Goal: Transaction & Acquisition: Obtain resource

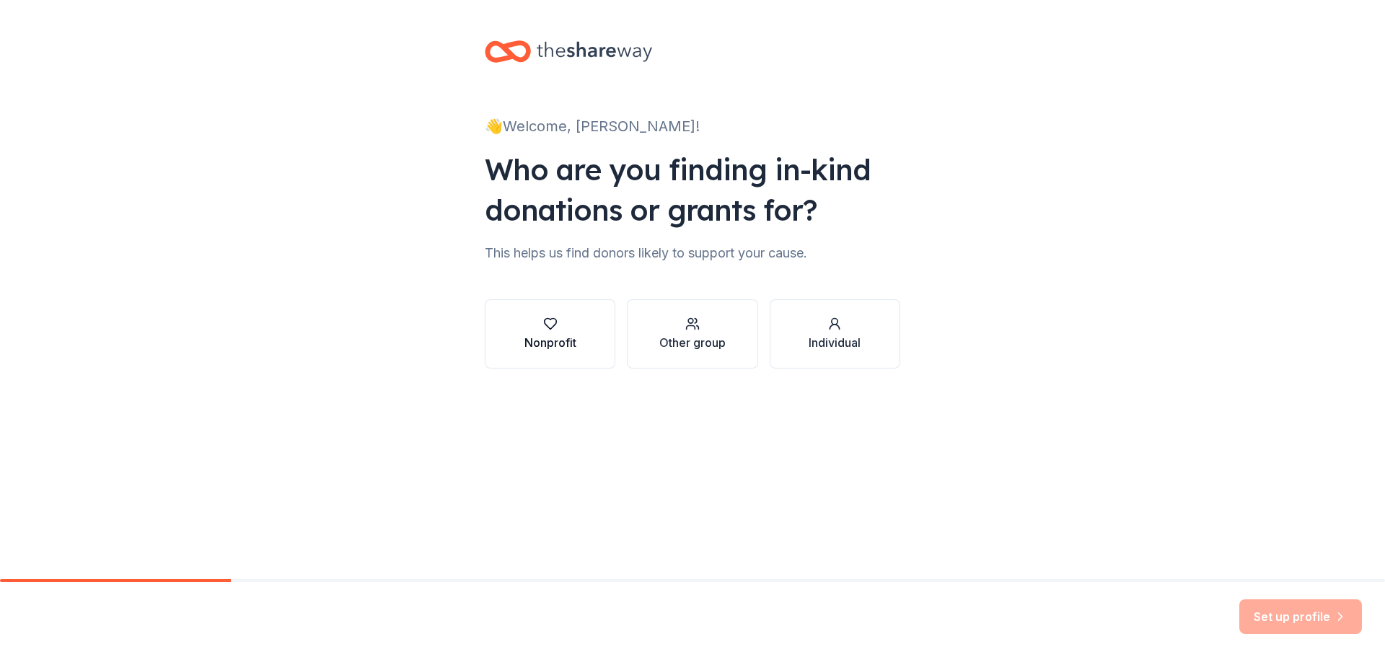
click at [544, 333] on div "Nonprofit" at bounding box center [550, 334] width 52 height 35
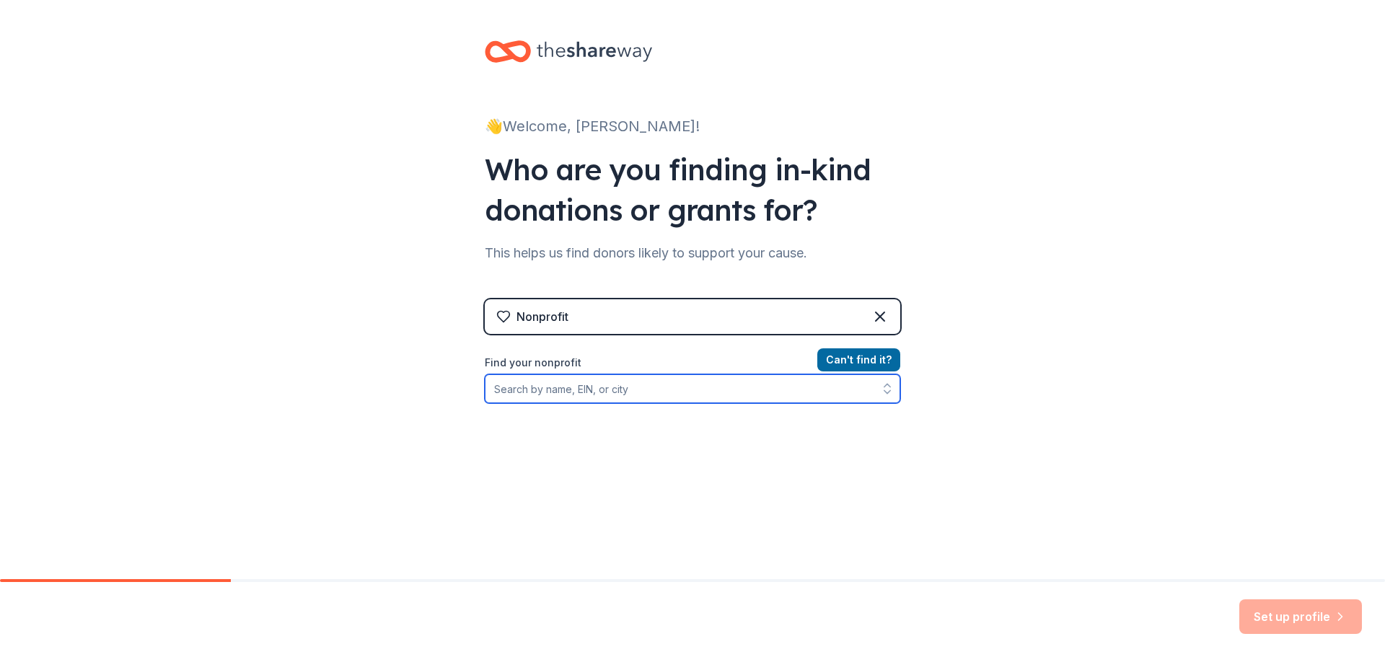
click at [552, 390] on input "Find your nonprofit" at bounding box center [692, 388] width 415 height 29
drag, startPoint x: 552, startPoint y: 390, endPoint x: 591, endPoint y: 461, distance: 81.3
click at [591, 461] on div "Can ' t find it? Find your nonprofit" at bounding box center [692, 434] width 415 height 167
paste input "[US_EMPLOYER_IDENTIFICATION_NUMBER].​"
type input "[US_EMPLOYER_IDENTIFICATION_NUMBER].​"
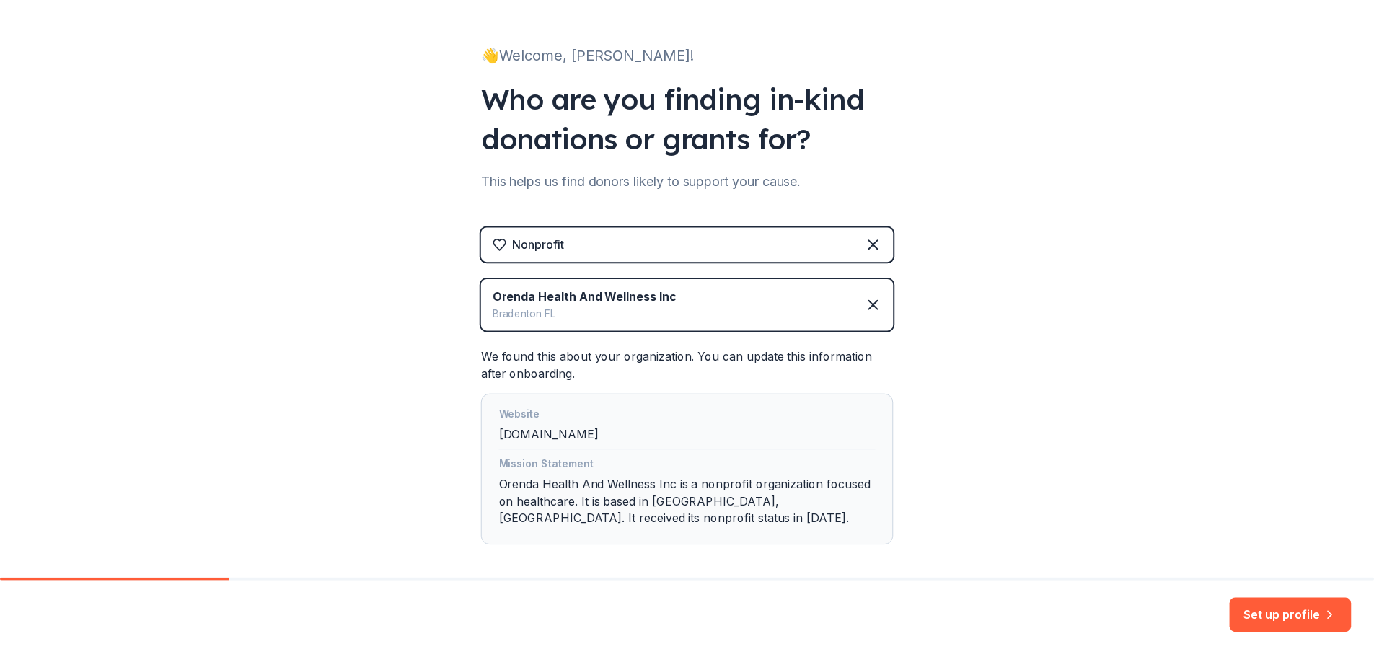
scroll to position [138, 0]
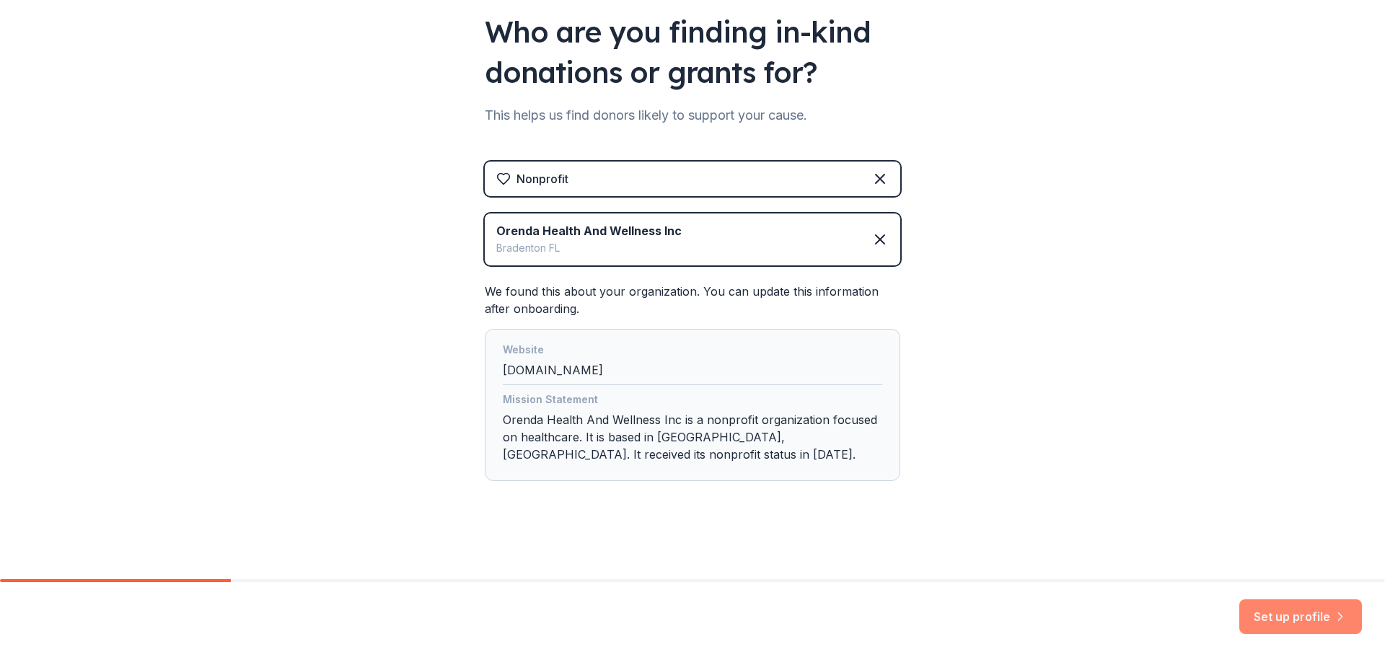
click at [1264, 615] on button "Set up profile" at bounding box center [1300, 616] width 123 height 35
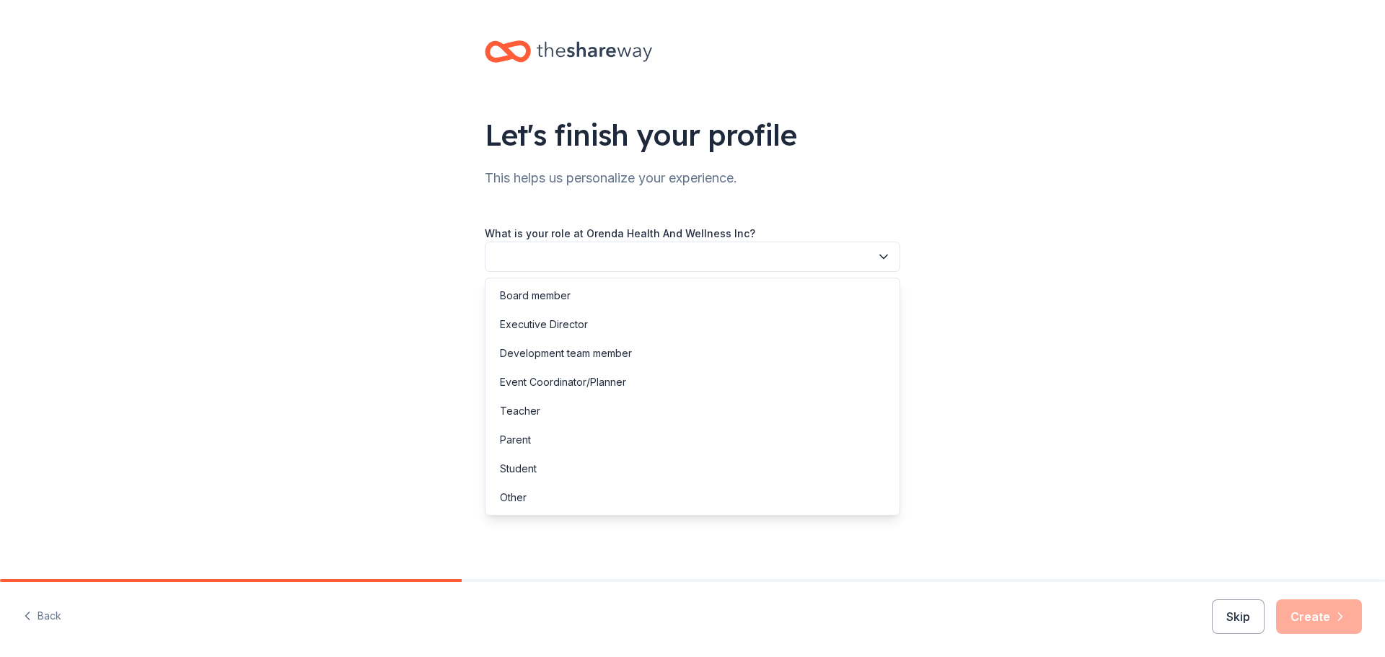
click at [509, 251] on button "button" at bounding box center [692, 257] width 415 height 30
click at [652, 324] on div "Executive Director" at bounding box center [692, 324] width 408 height 29
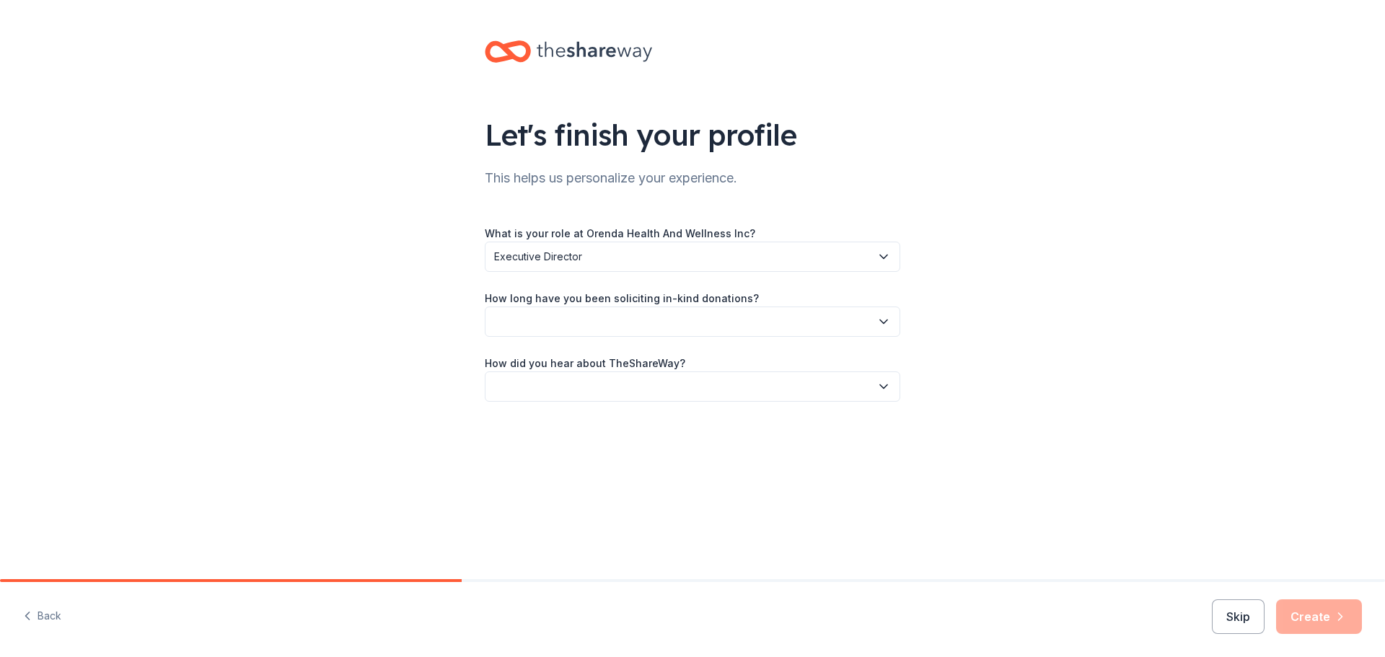
click at [592, 322] on button "button" at bounding box center [692, 322] width 415 height 30
click at [570, 361] on div "This is my first time!" at bounding box center [546, 360] width 92 height 17
click at [556, 388] on button "button" at bounding box center [692, 386] width 415 height 30
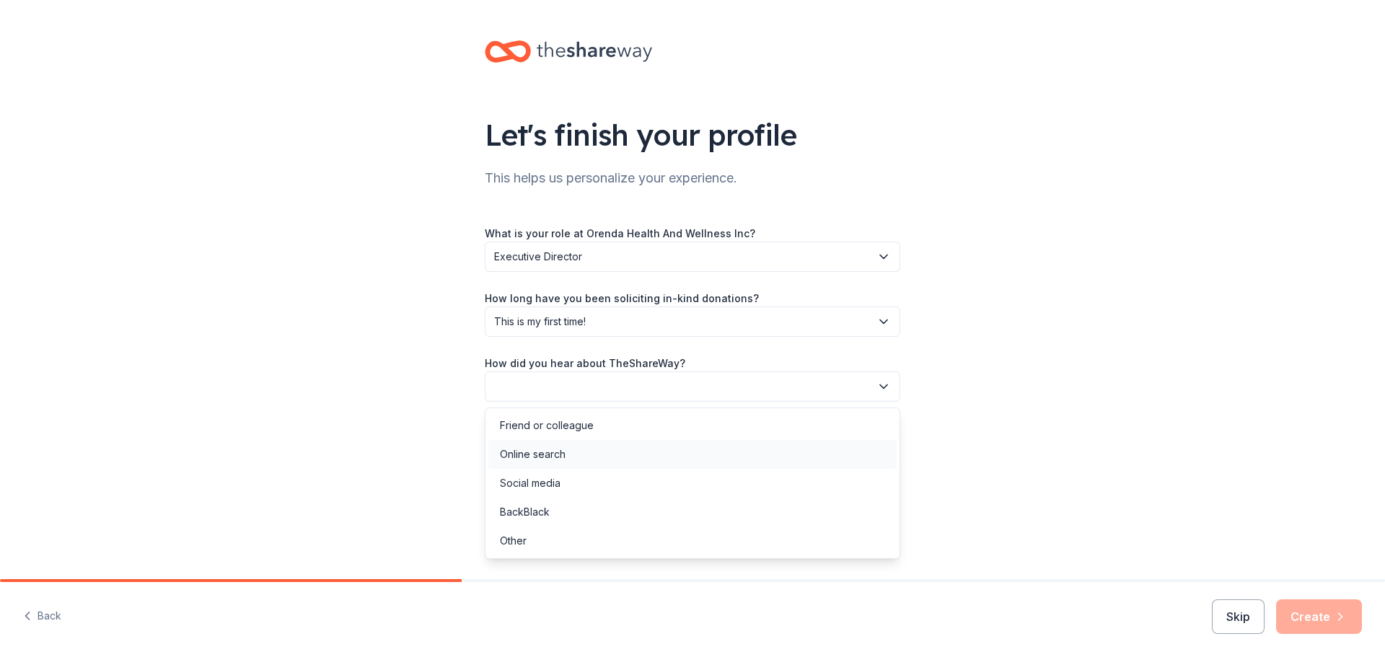
click at [547, 447] on div "Online search" at bounding box center [533, 454] width 66 height 17
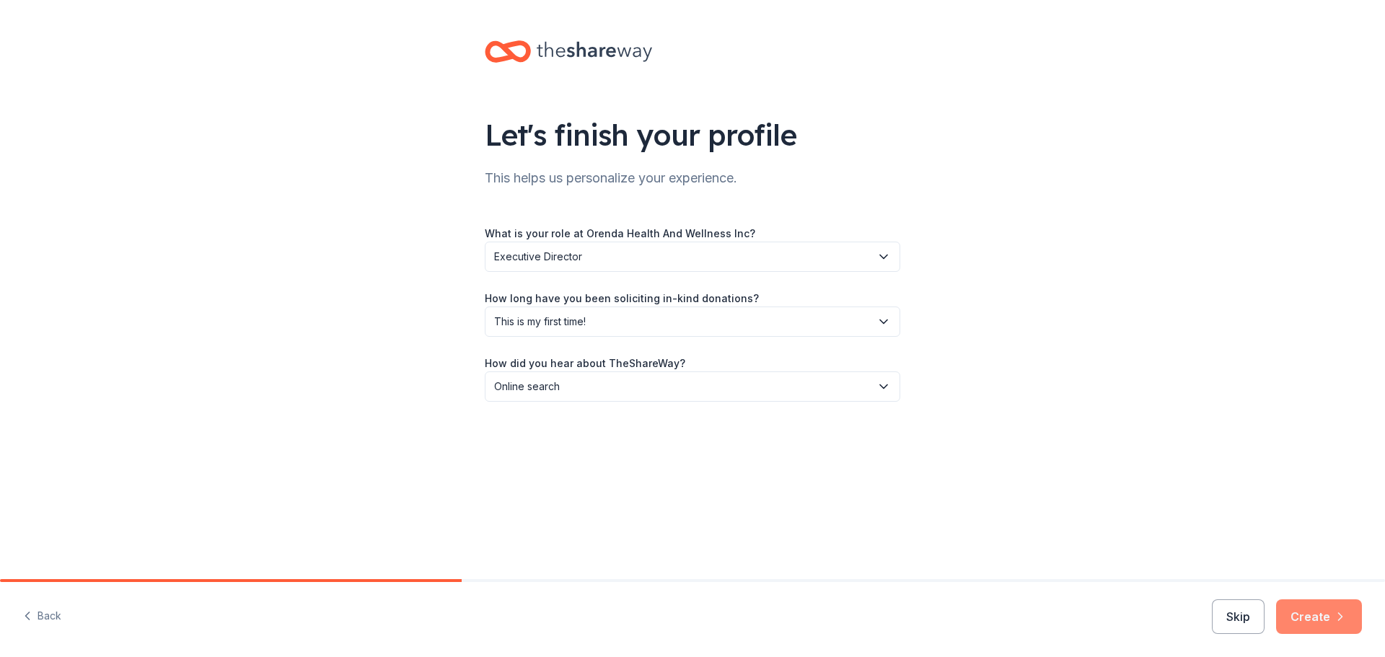
click at [1305, 621] on button "Create" at bounding box center [1319, 616] width 86 height 35
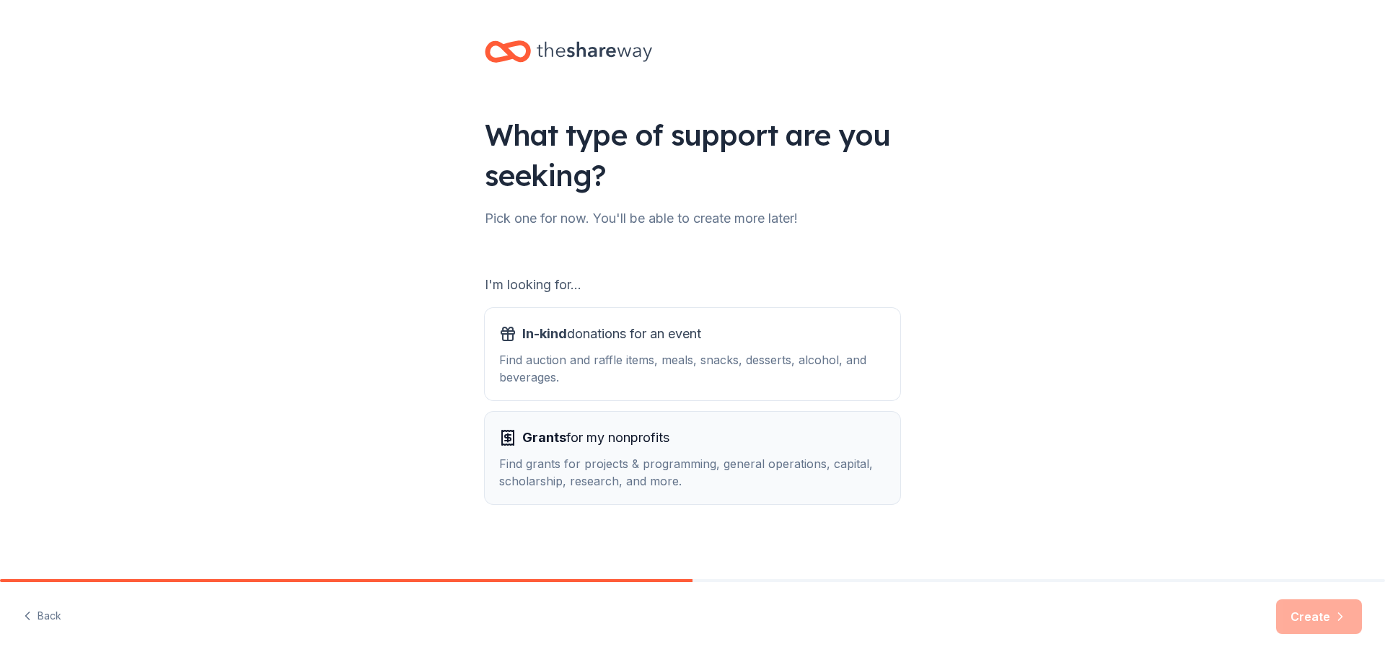
click at [551, 447] on span "Grants for my nonprofits" at bounding box center [595, 437] width 147 height 23
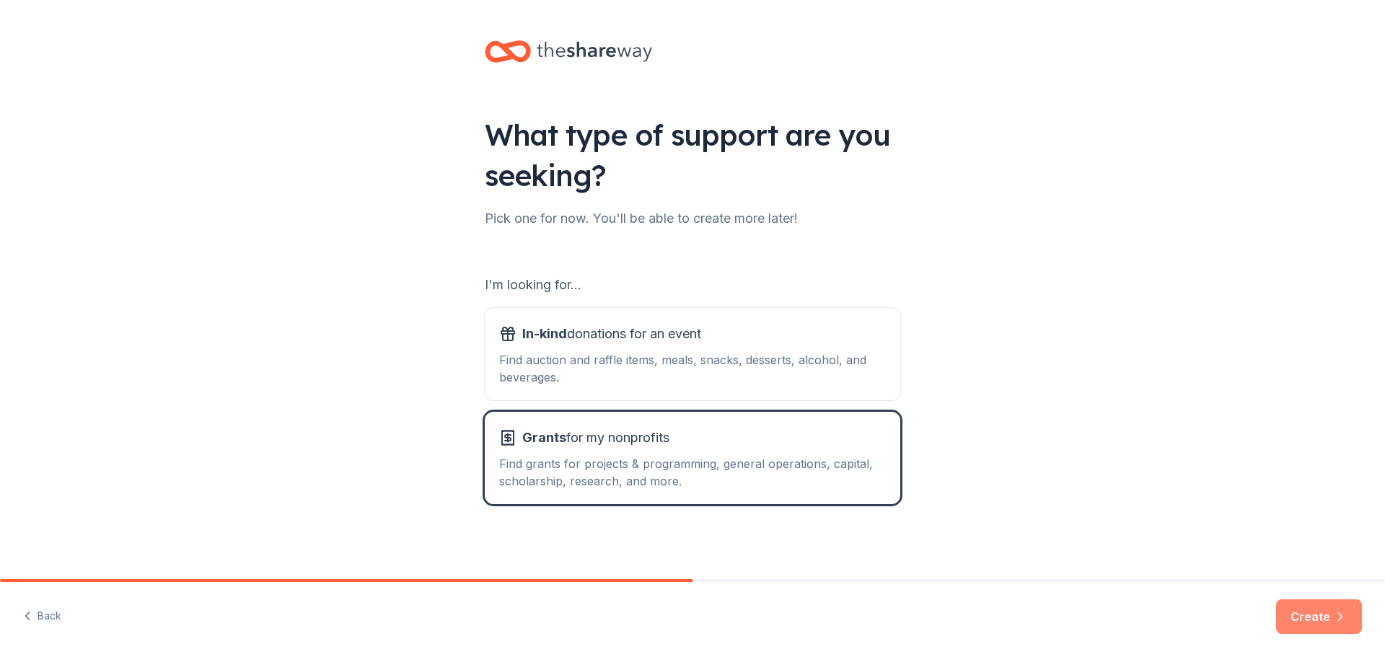
click at [1314, 617] on button "Create" at bounding box center [1319, 616] width 86 height 35
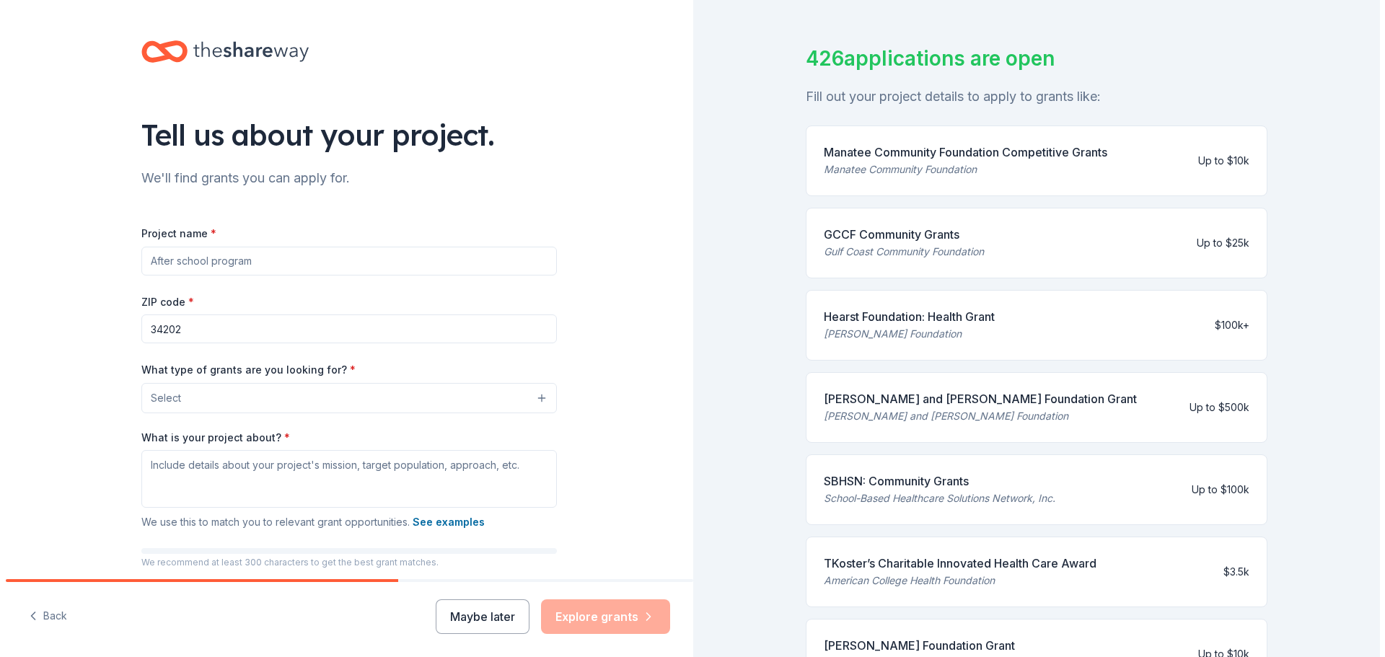
scroll to position [144, 0]
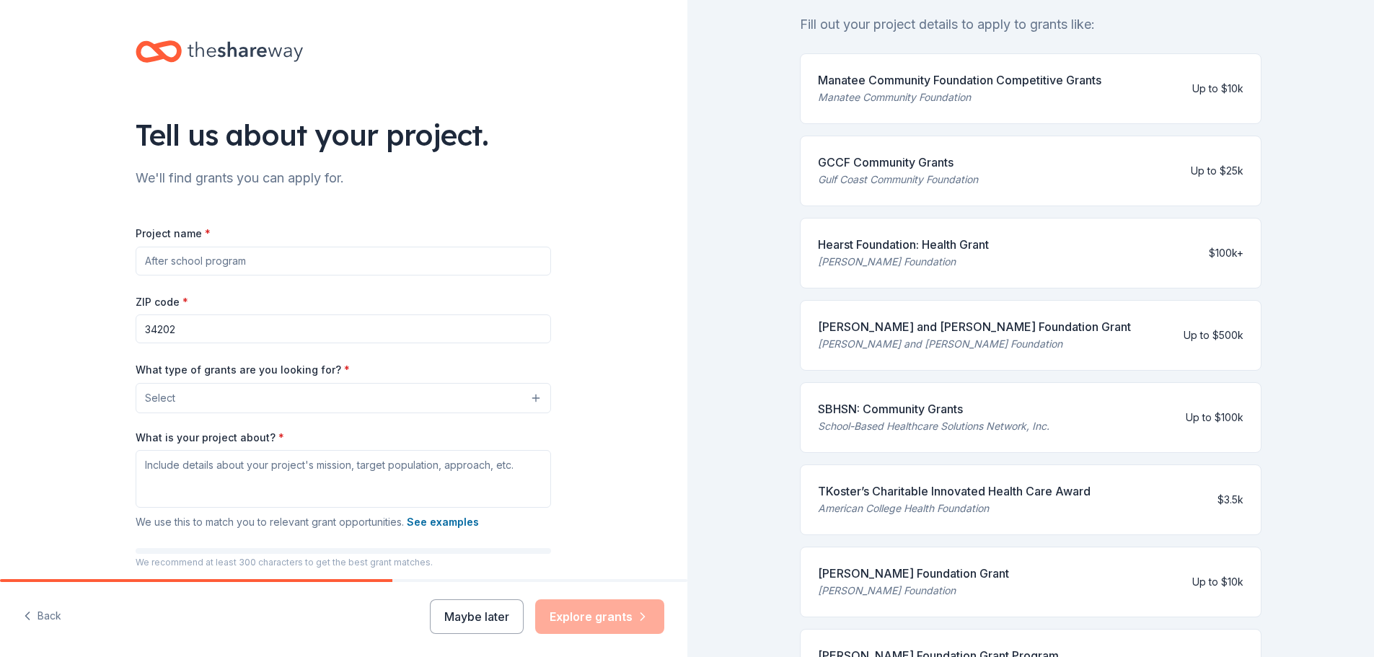
click at [423, 264] on input "Project name *" at bounding box center [343, 261] width 415 height 29
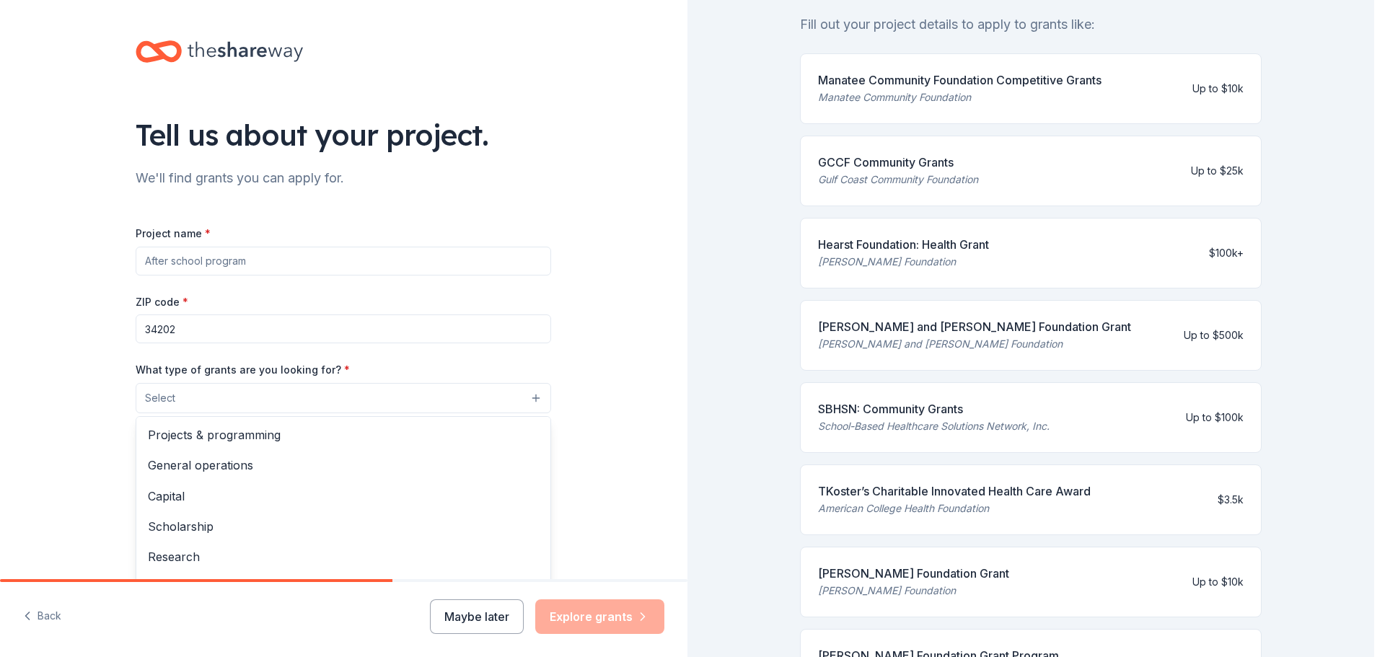
click at [419, 400] on button "Select" at bounding box center [343, 398] width 415 height 30
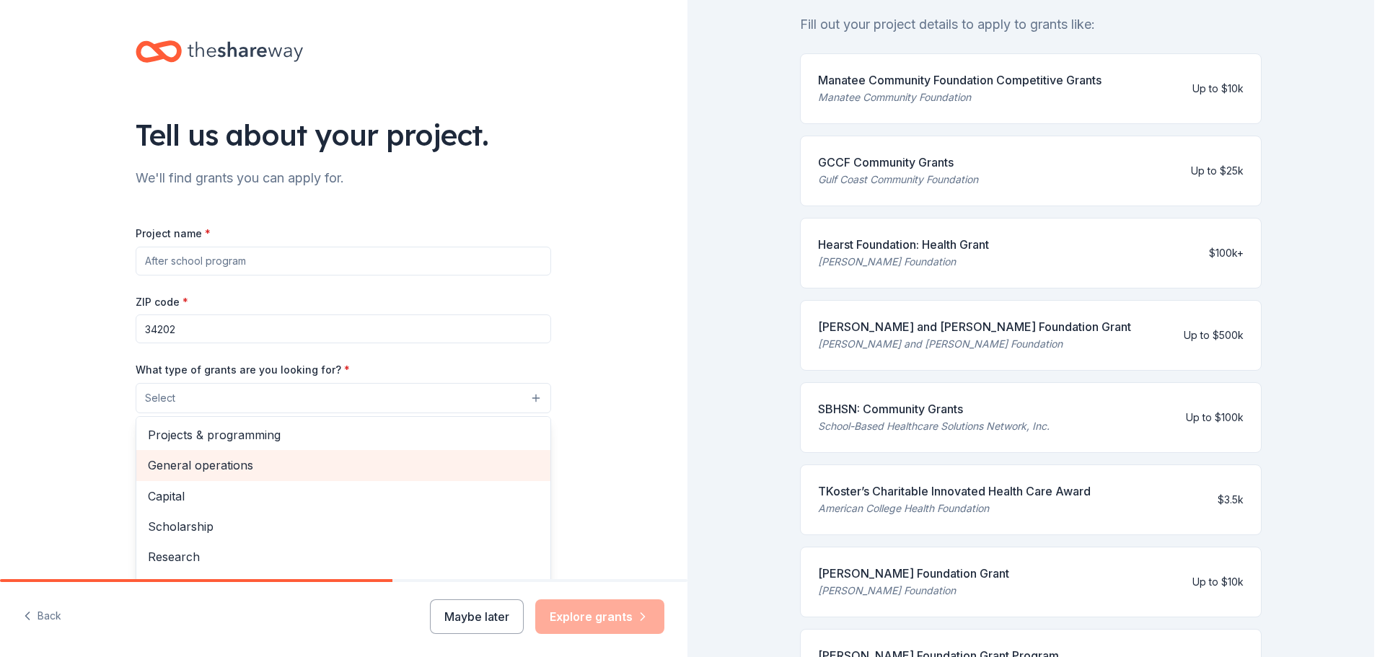
click at [248, 468] on span "General operations" at bounding box center [343, 465] width 391 height 19
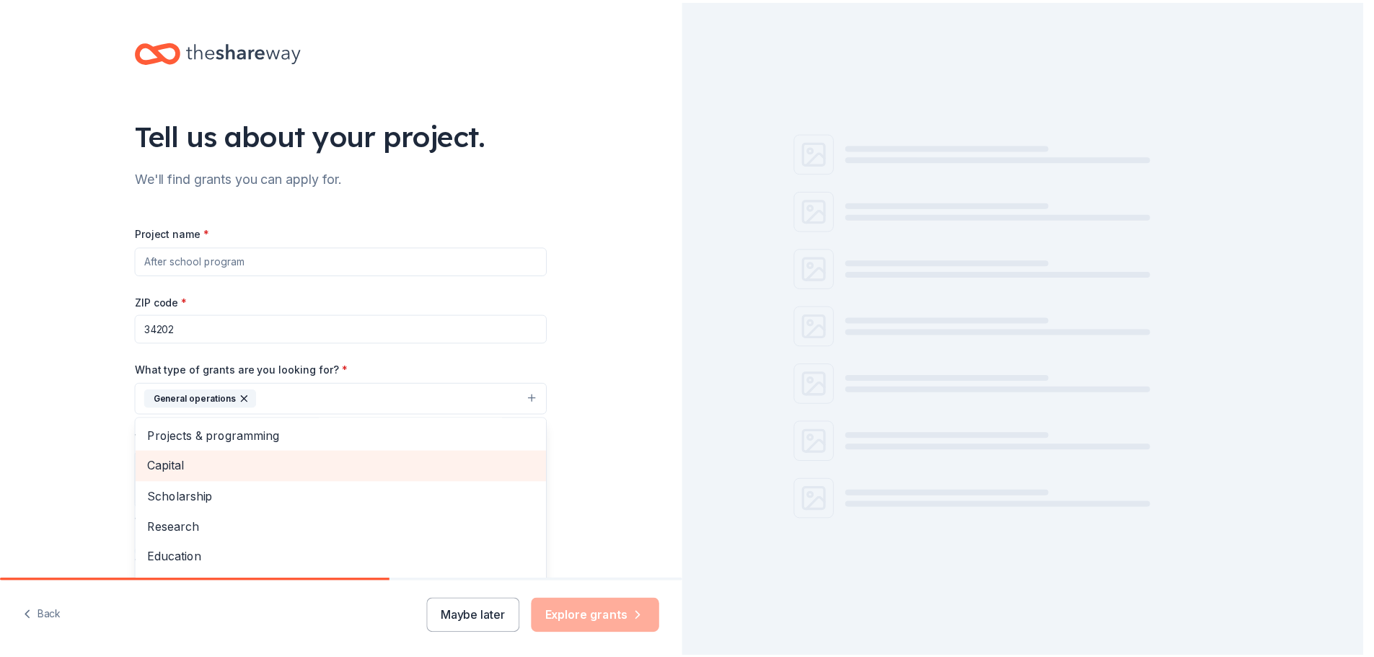
scroll to position [0, 0]
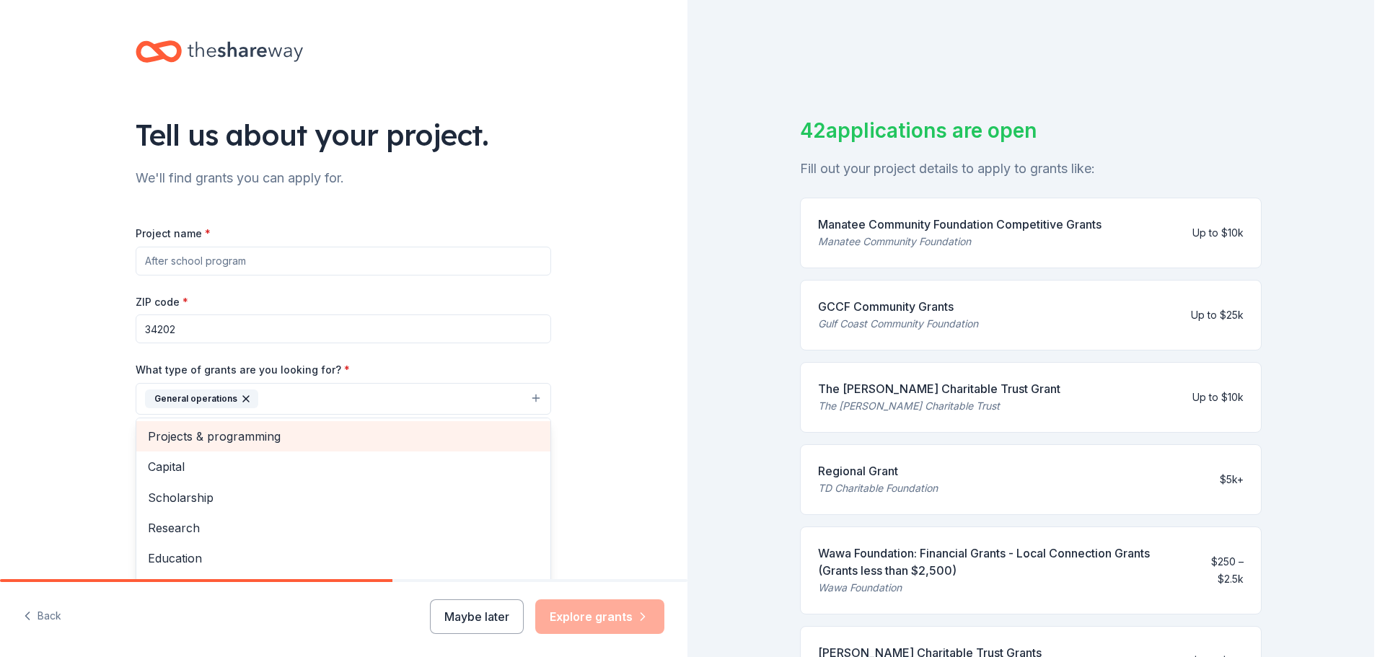
click at [196, 434] on span "Projects & programming" at bounding box center [343, 436] width 391 height 19
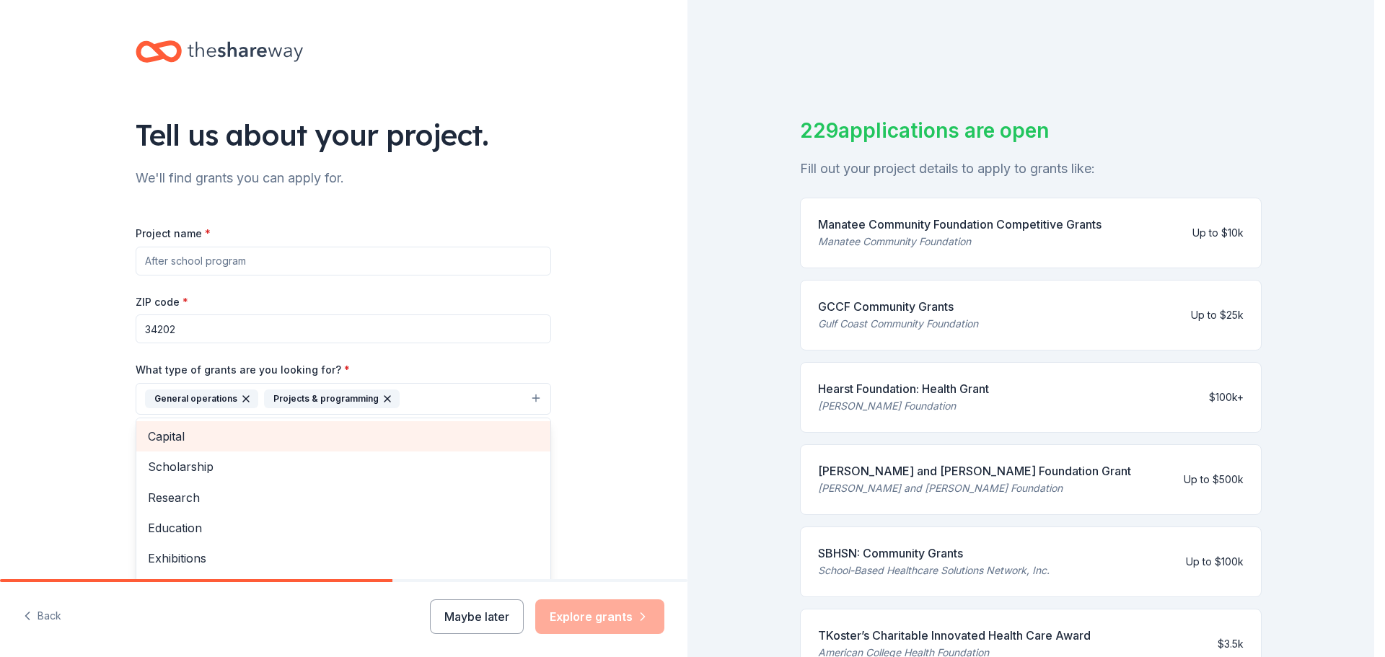
click at [153, 441] on span "Capital" at bounding box center [343, 436] width 391 height 19
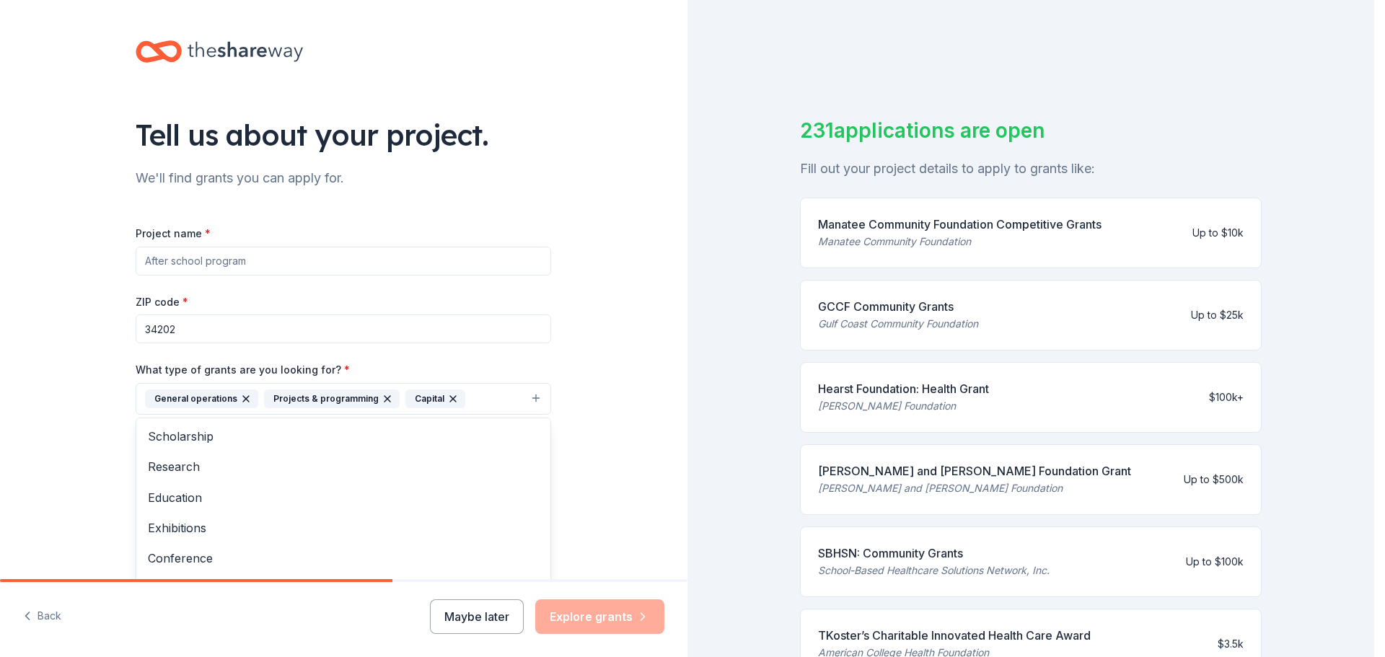
click at [86, 450] on div "Tell us about your project. We'll find grants you can apply for. Project name *…" at bounding box center [343, 345] width 687 height 691
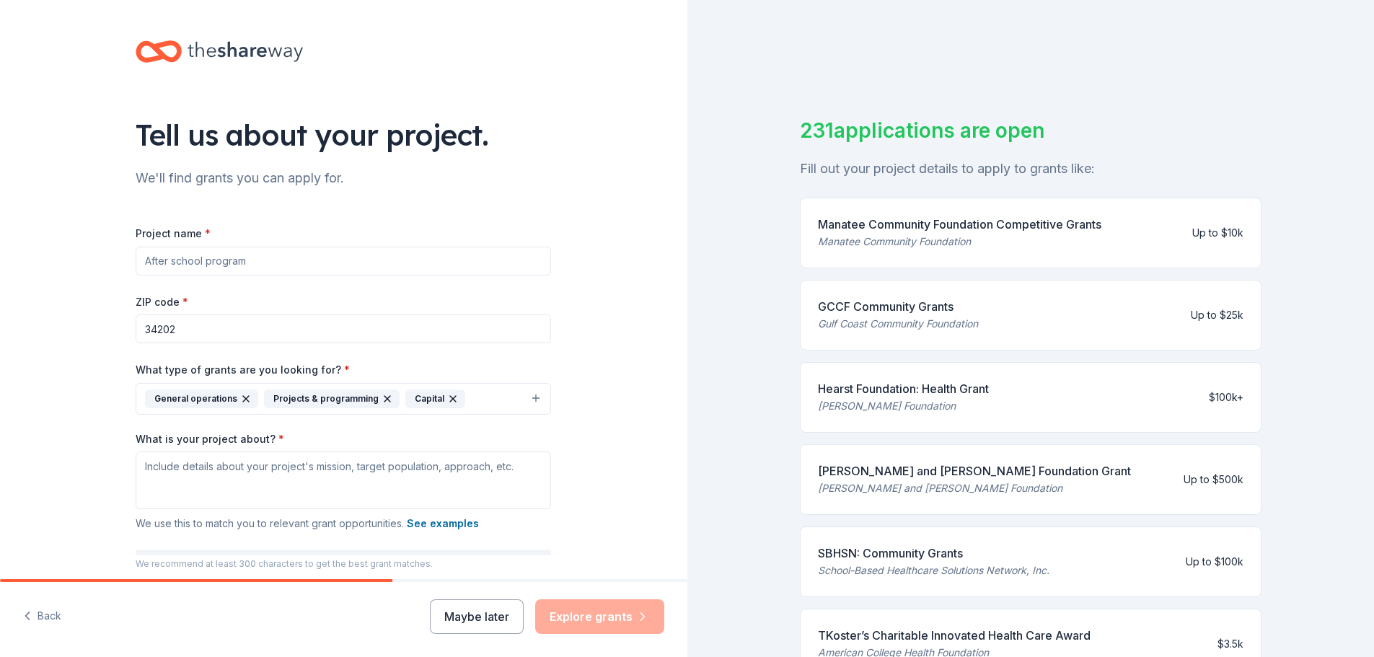
click at [156, 262] on input "Project name *" at bounding box center [343, 261] width 415 height 29
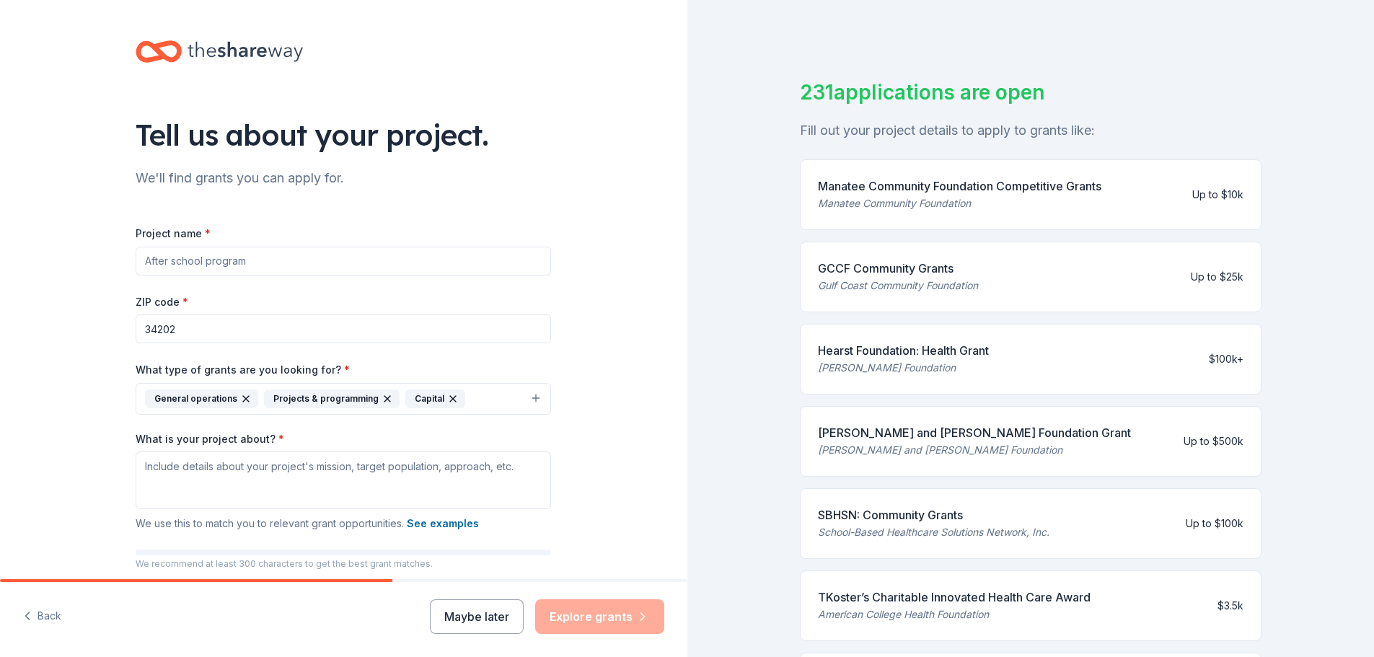
scroll to position [72, 0]
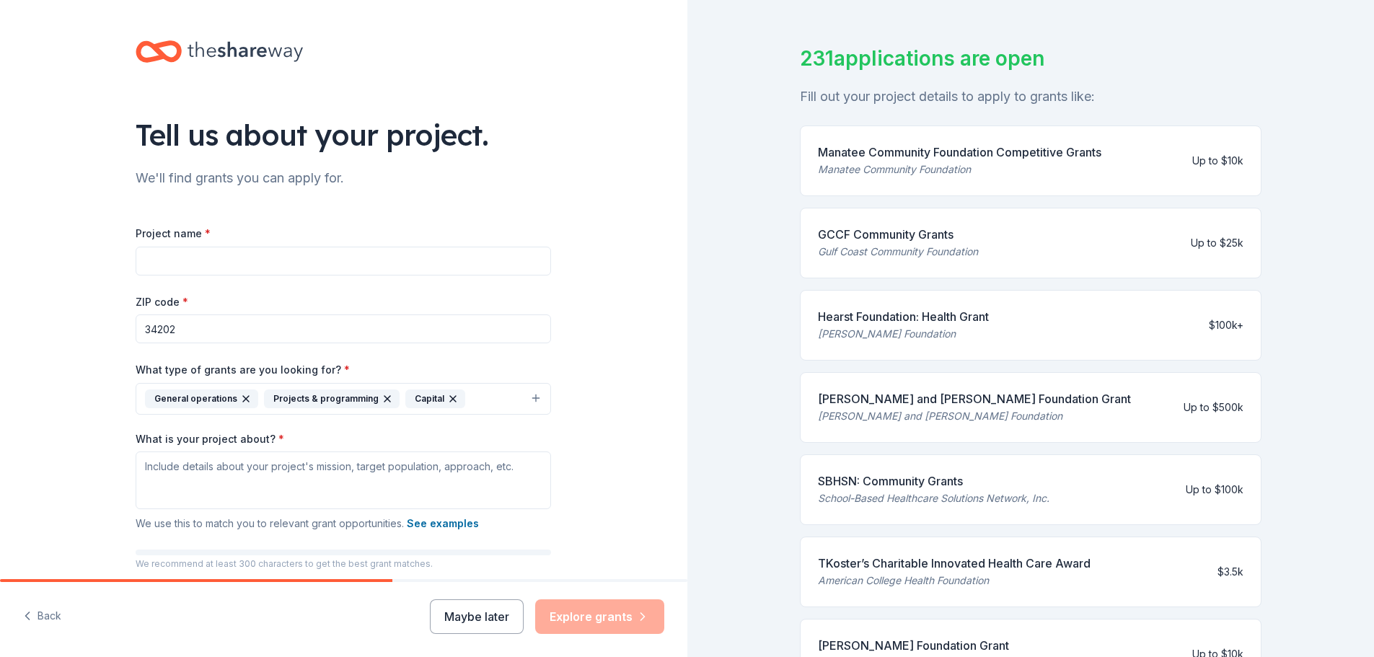
click at [1249, 157] on div "Manatee Community Foundation Competitive Grants Manatee Community Foundation Up…" at bounding box center [1031, 161] width 462 height 71
click at [232, 265] on input "Project name *" at bounding box center [343, 261] width 415 height 29
type input "Orenda Harmony Health Project: Bridging Sexual, Mental and Integrative Care in …"
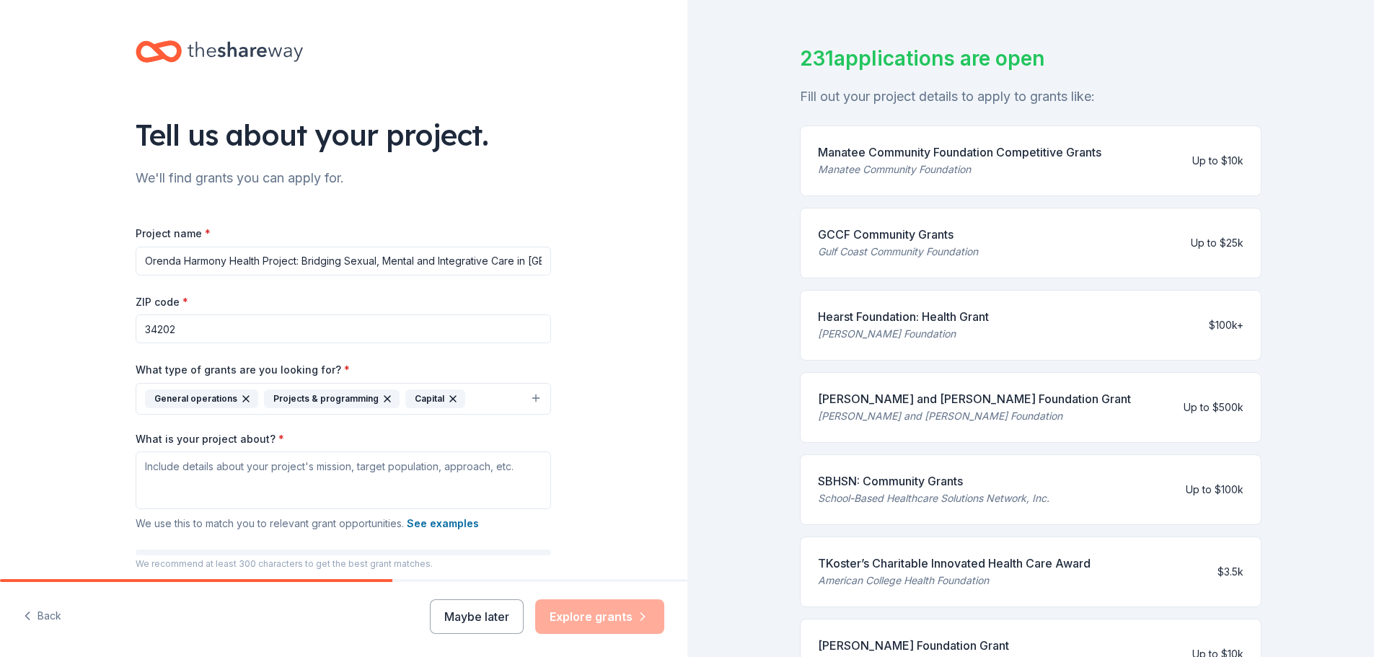
click at [95, 364] on div "Tell us about your project. We'll find grants you can apply for. Project name *…" at bounding box center [343, 345] width 687 height 691
click at [410, 521] on button "See examples" at bounding box center [443, 523] width 72 height 17
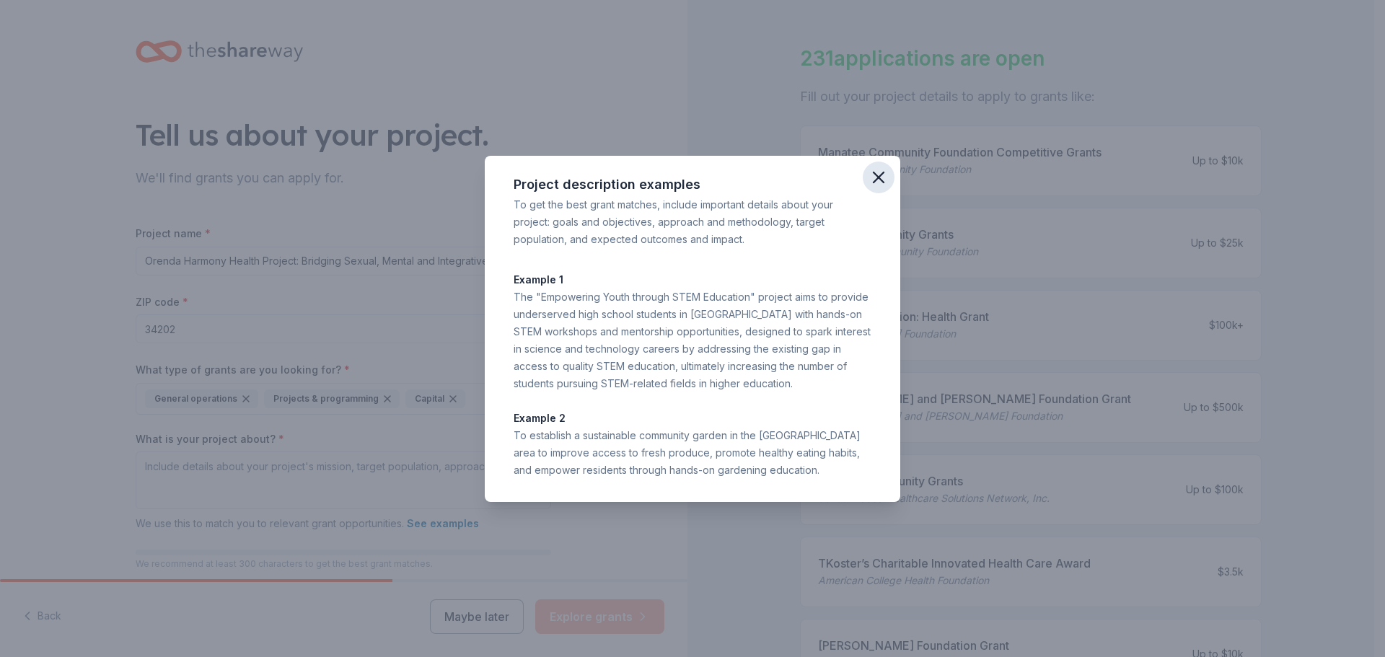
click at [879, 186] on icon "button" at bounding box center [878, 177] width 20 height 20
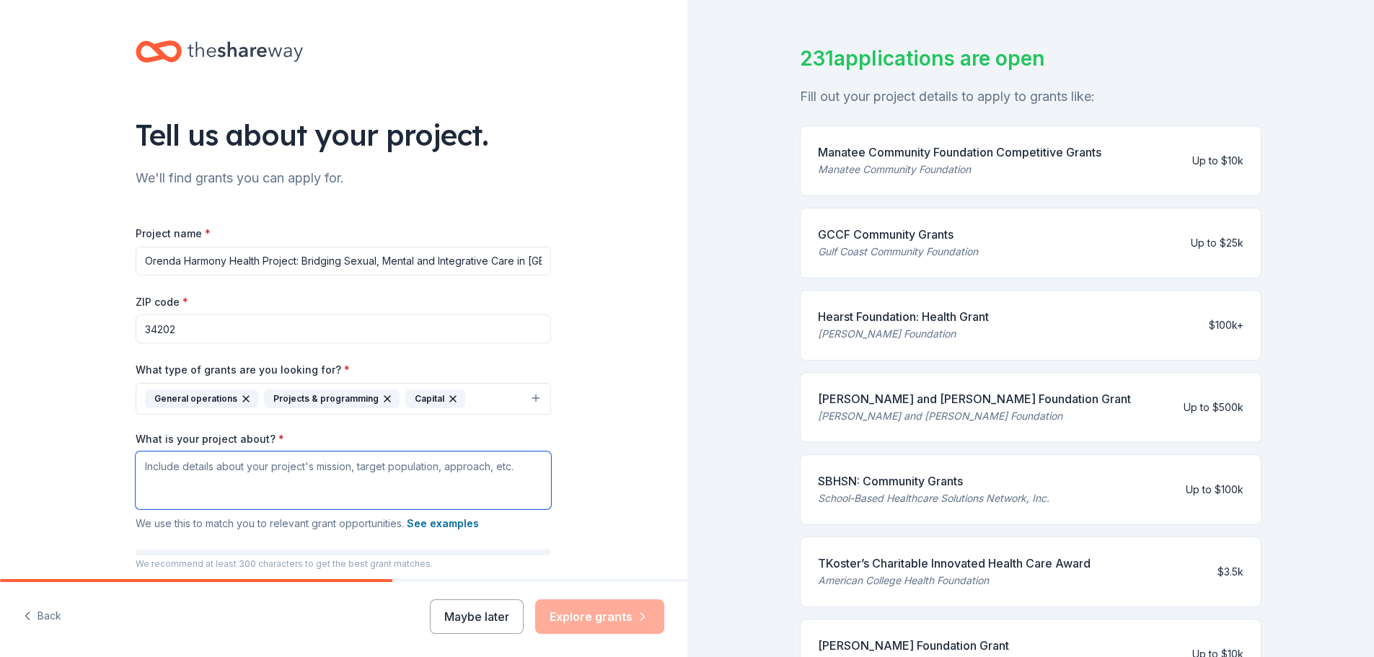
click at [201, 488] on textarea "What is your project about? *" at bounding box center [343, 481] width 415 height 58
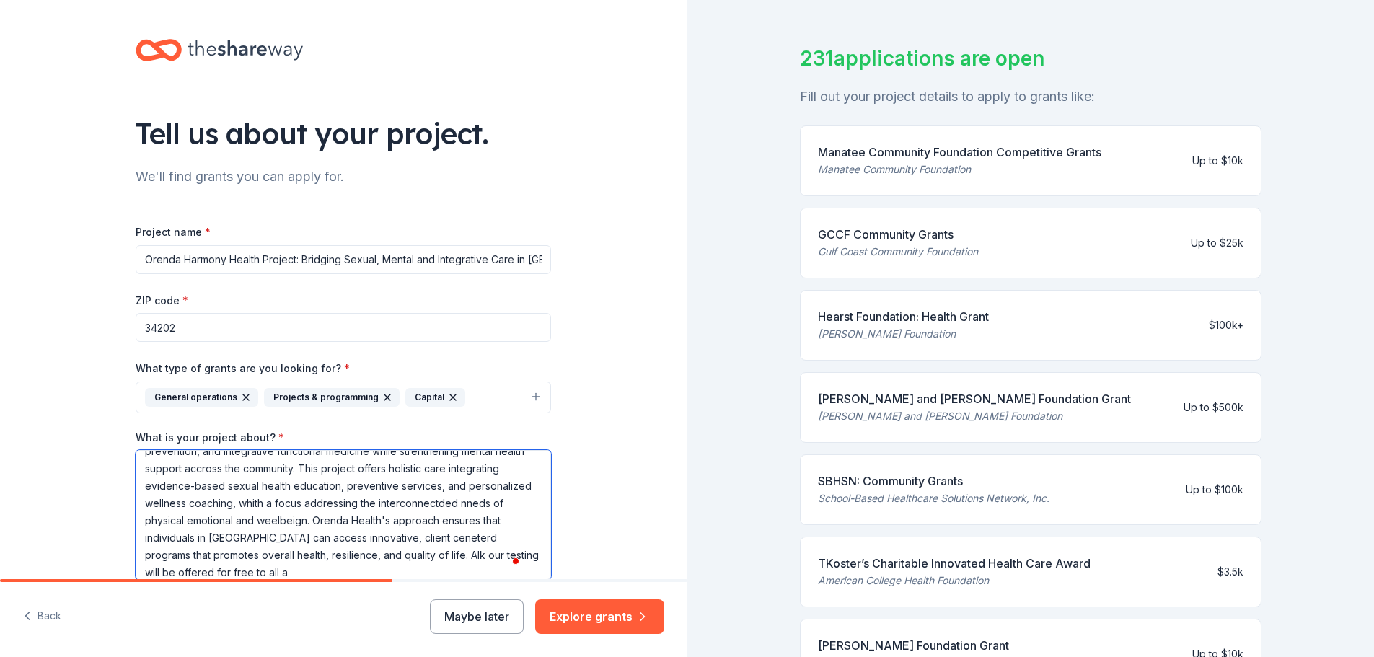
scroll to position [48, 0]
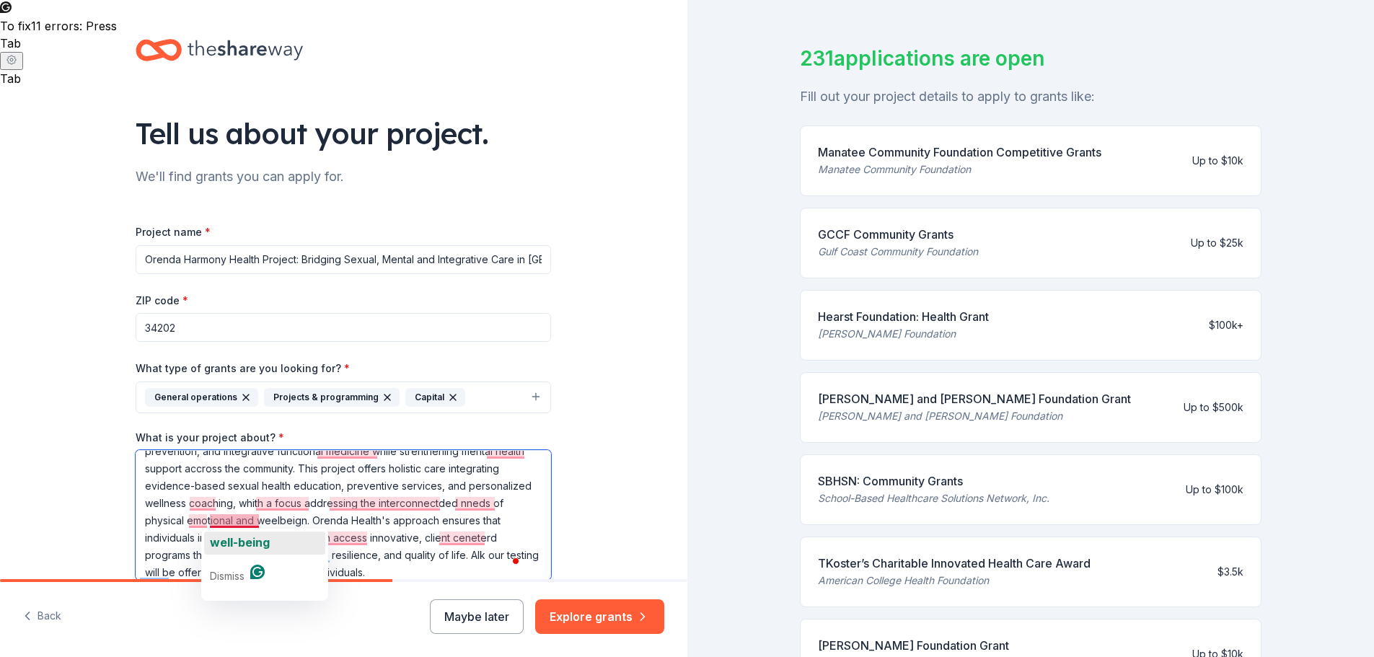
click at [244, 539] on span "well-being" at bounding box center [240, 542] width 60 height 14
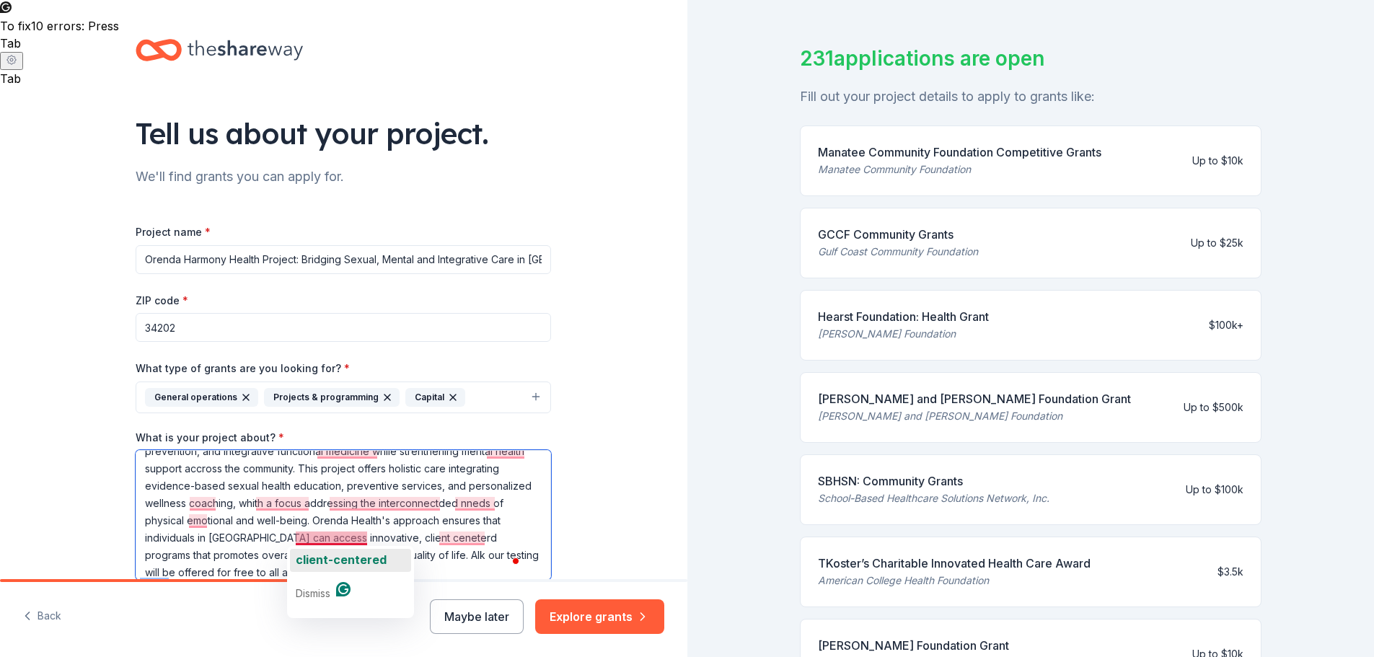
click at [351, 563] on span "client-centered" at bounding box center [341, 560] width 91 height 14
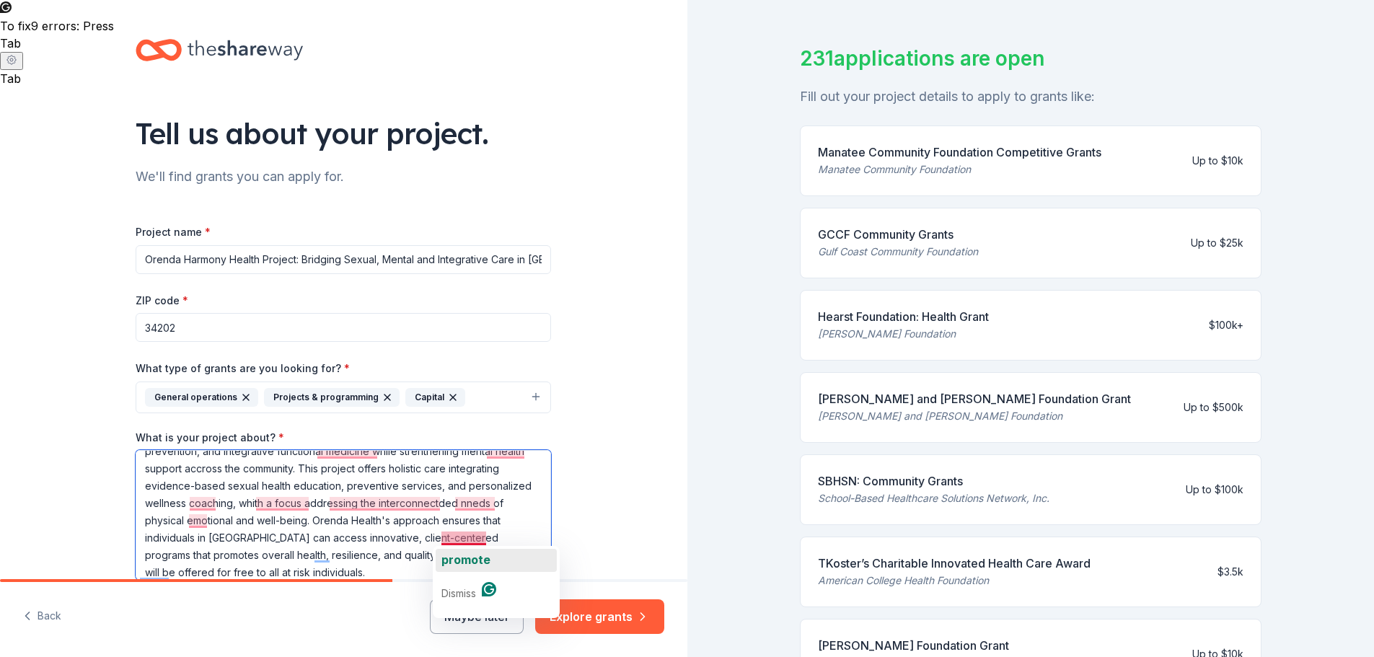
click at [465, 560] on span "promote" at bounding box center [465, 560] width 49 height 14
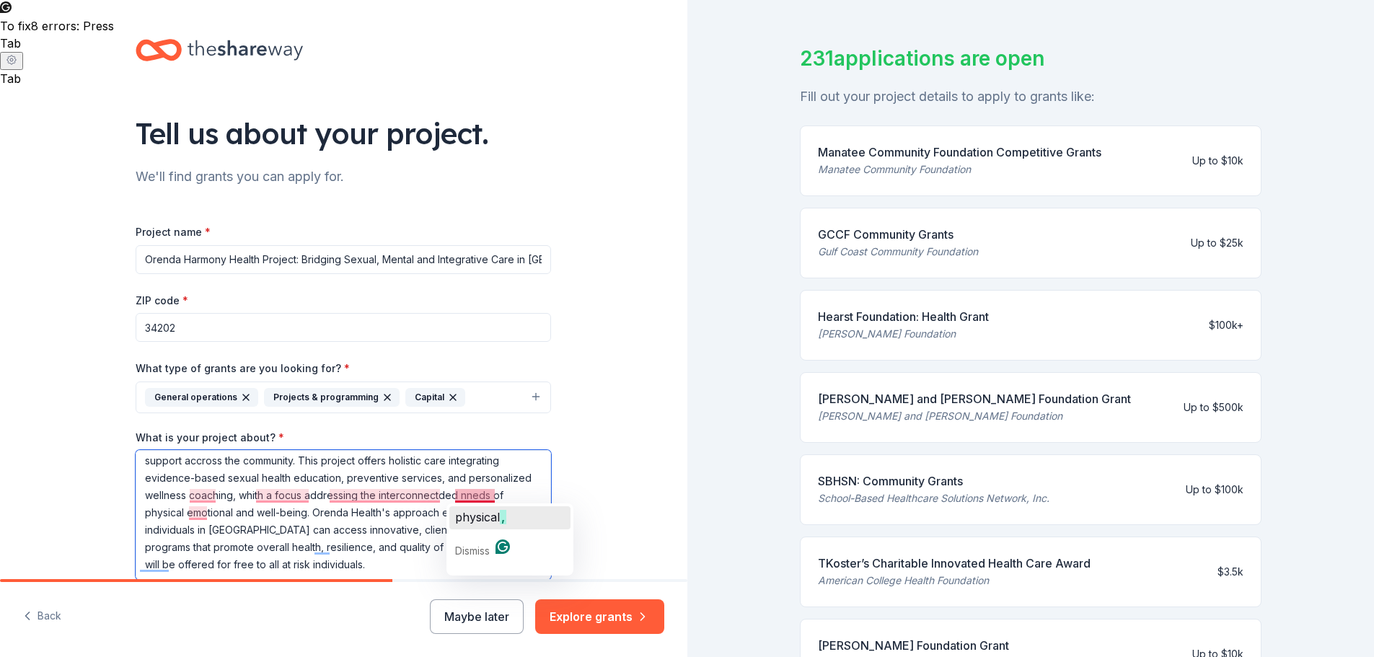
click at [472, 513] on span "physical" at bounding box center [477, 517] width 45 height 14
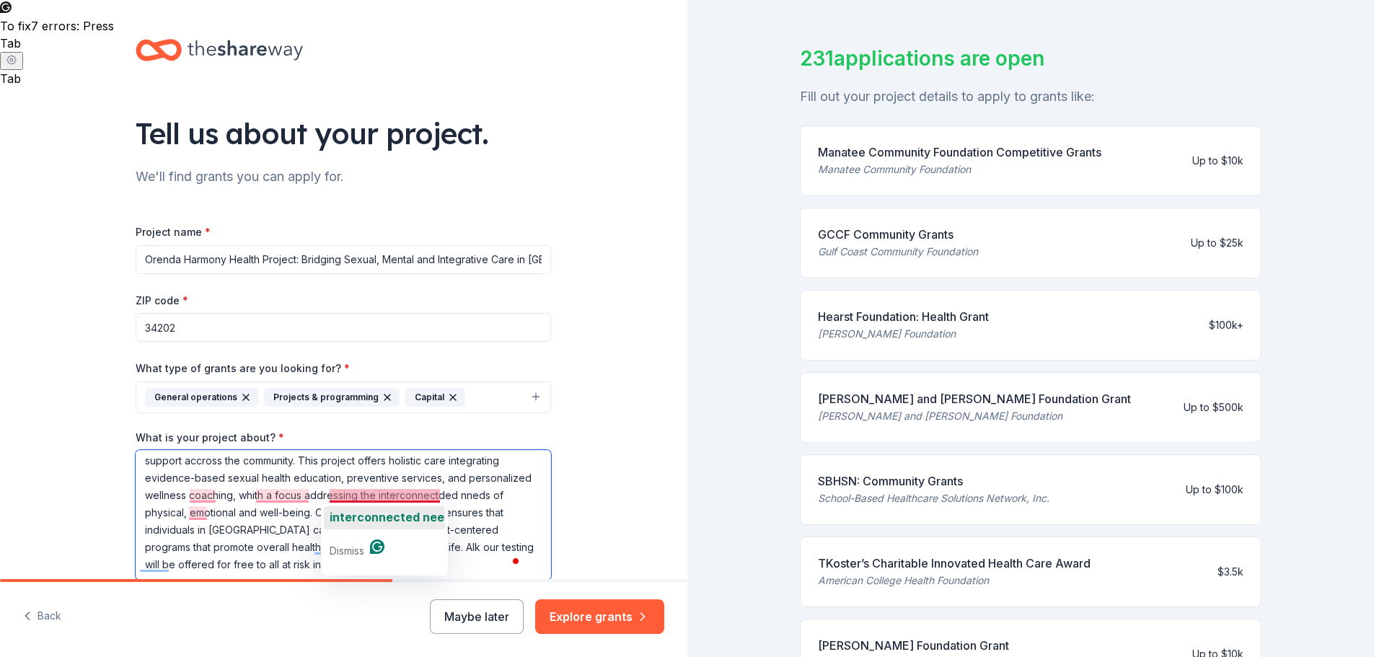
click at [420, 521] on span "interconnected needs" at bounding box center [394, 517] width 128 height 14
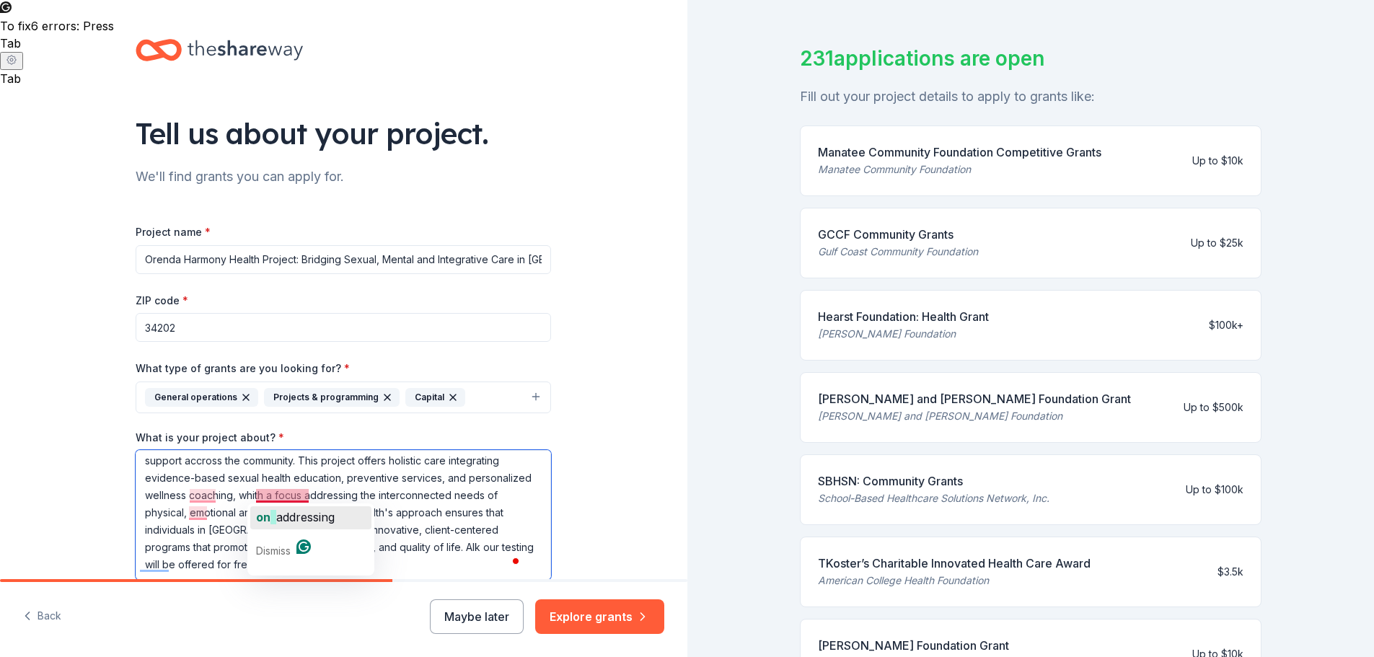
click at [281, 514] on span "addressing" at bounding box center [305, 517] width 58 height 14
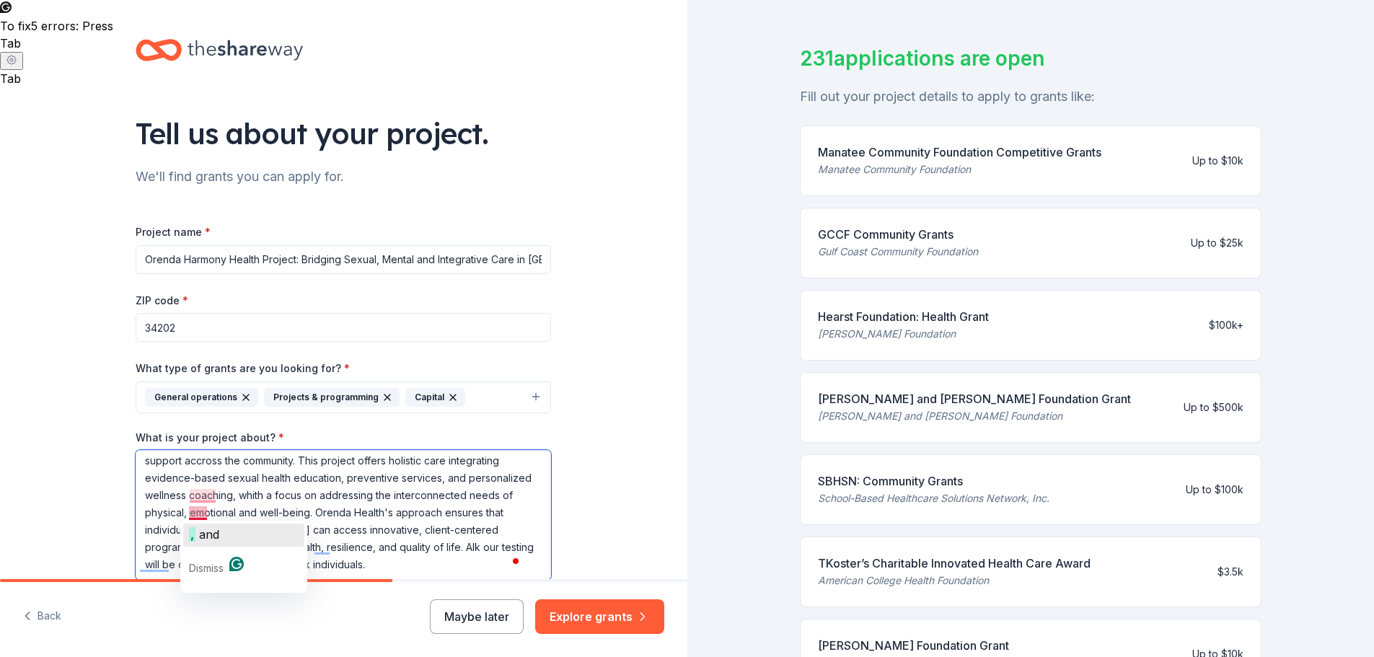
click at [195, 529] on span "," at bounding box center [192, 534] width 6 height 14
click at [206, 516] on span "with" at bounding box center [202, 517] width 25 height 14
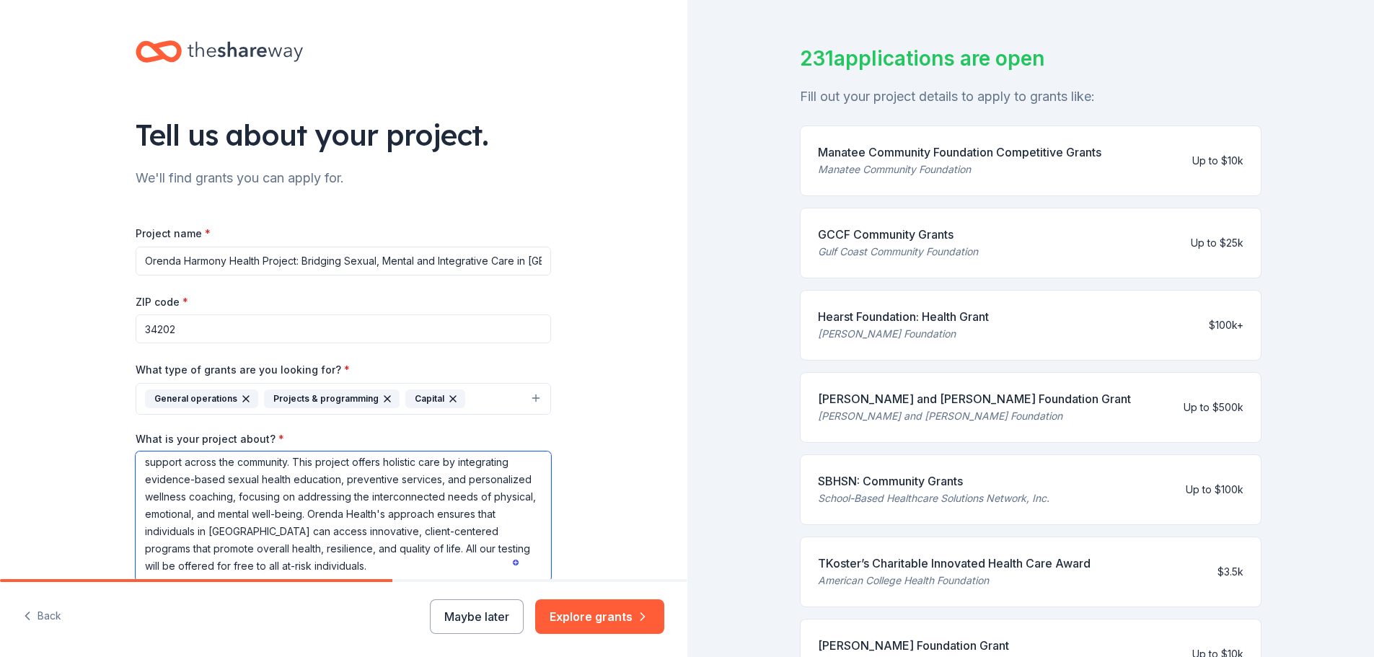
scroll to position [0, 0]
drag, startPoint x: 343, startPoint y: 571, endPoint x: 133, endPoint y: 454, distance: 240.2
click at [136, 454] on textarea "Orenda Health and Wellness is launching a comprehensive initiative in [GEOGRAPH…" at bounding box center [343, 517] width 415 height 130
type textarea "Orenda Health and Wellness is launching a comprehensive initiative in [GEOGRAPH…"
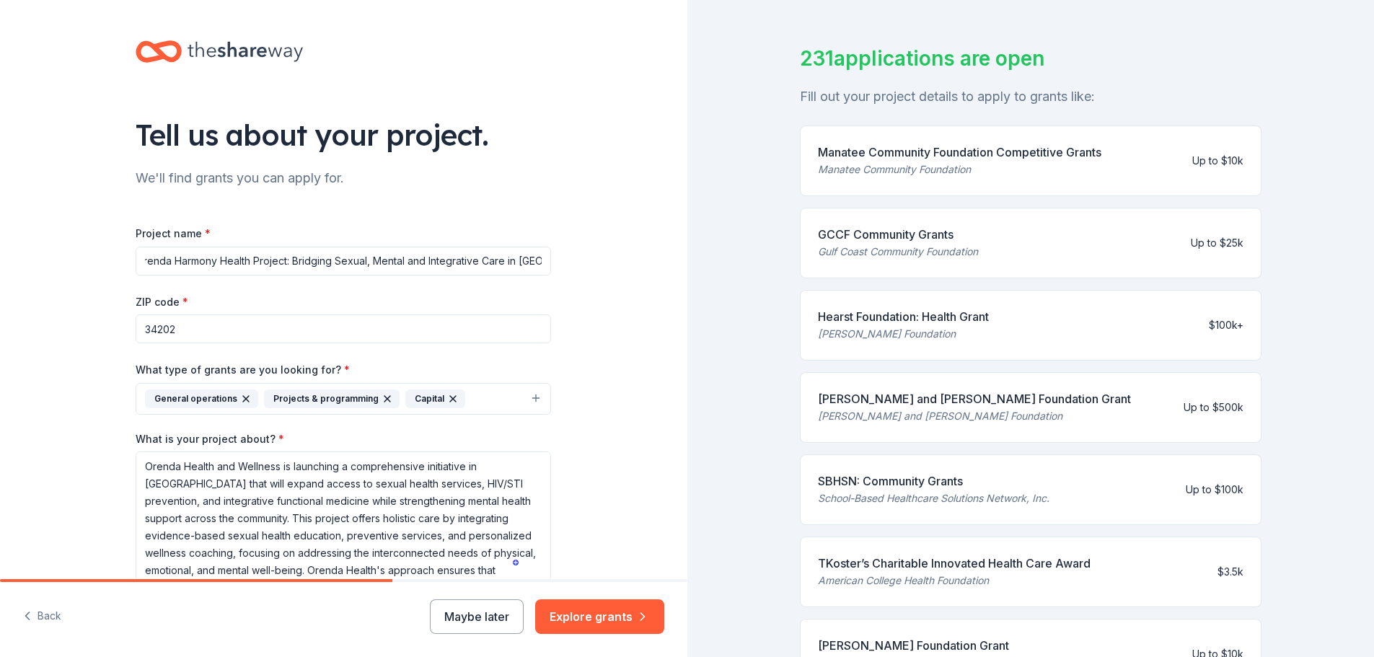
scroll to position [0, 35]
drag, startPoint x: 144, startPoint y: 259, endPoint x: 561, endPoint y: 272, distance: 417.1
click at [561, 272] on div "Tell us about your project. We'll find grants you can apply for. Project name *…" at bounding box center [344, 381] width 462 height 763
click at [614, 355] on div "Tell us about your project. We'll find grants you can apply for. Project name *…" at bounding box center [343, 381] width 687 height 763
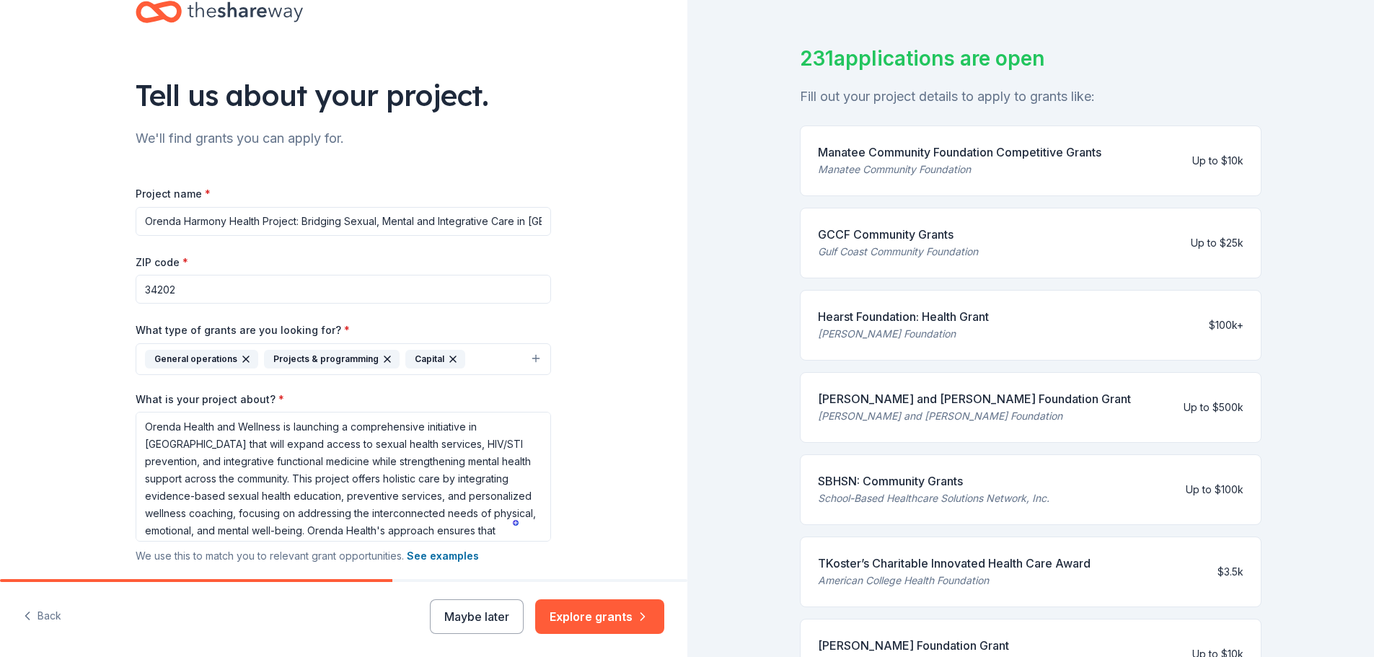
click at [206, 291] on input "34202" at bounding box center [343, 289] width 415 height 29
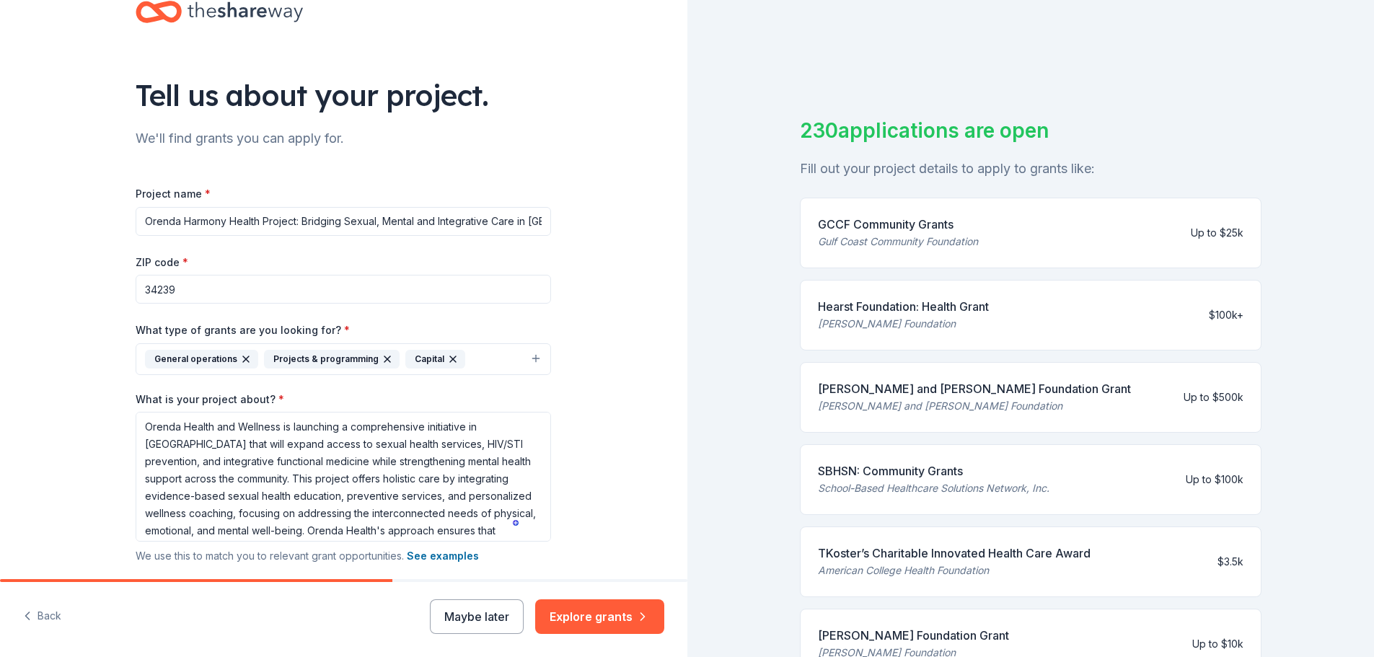
type input "34239"
click at [102, 387] on div "Tell us about your project. We'll find grants you can apply for. Project name *…" at bounding box center [343, 341] width 687 height 763
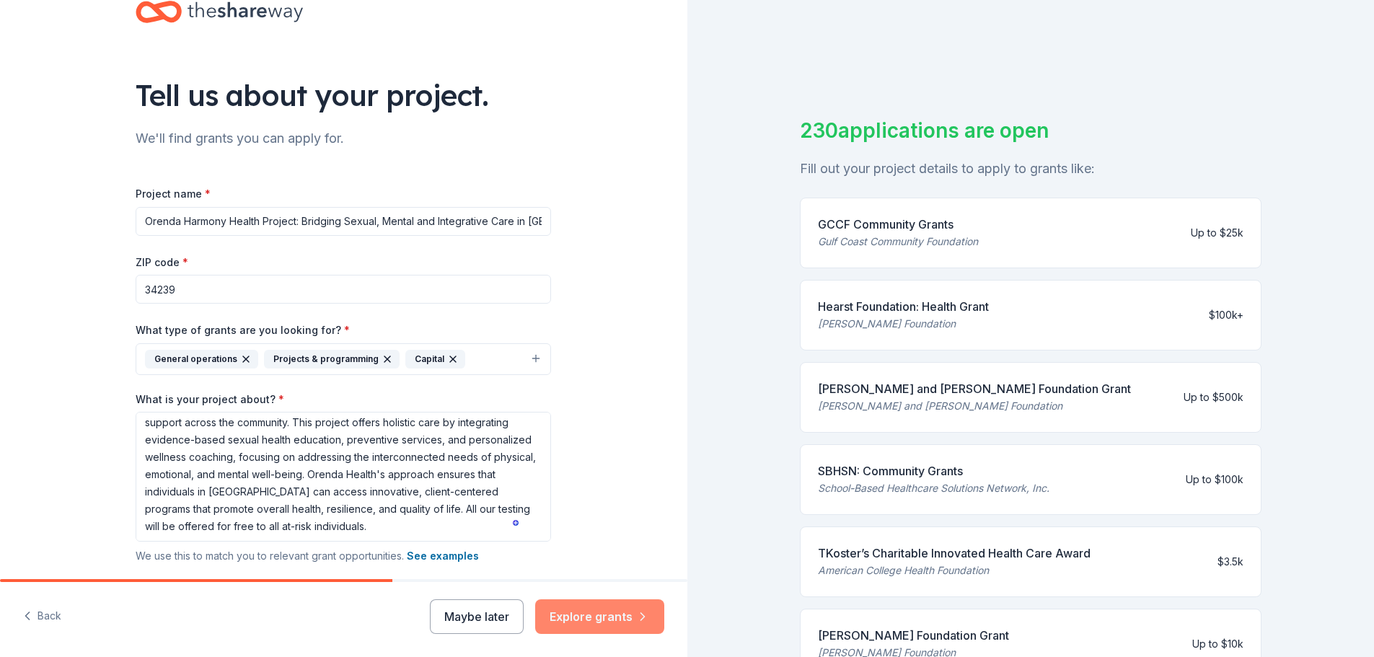
click at [580, 622] on button "Explore grants" at bounding box center [599, 616] width 129 height 35
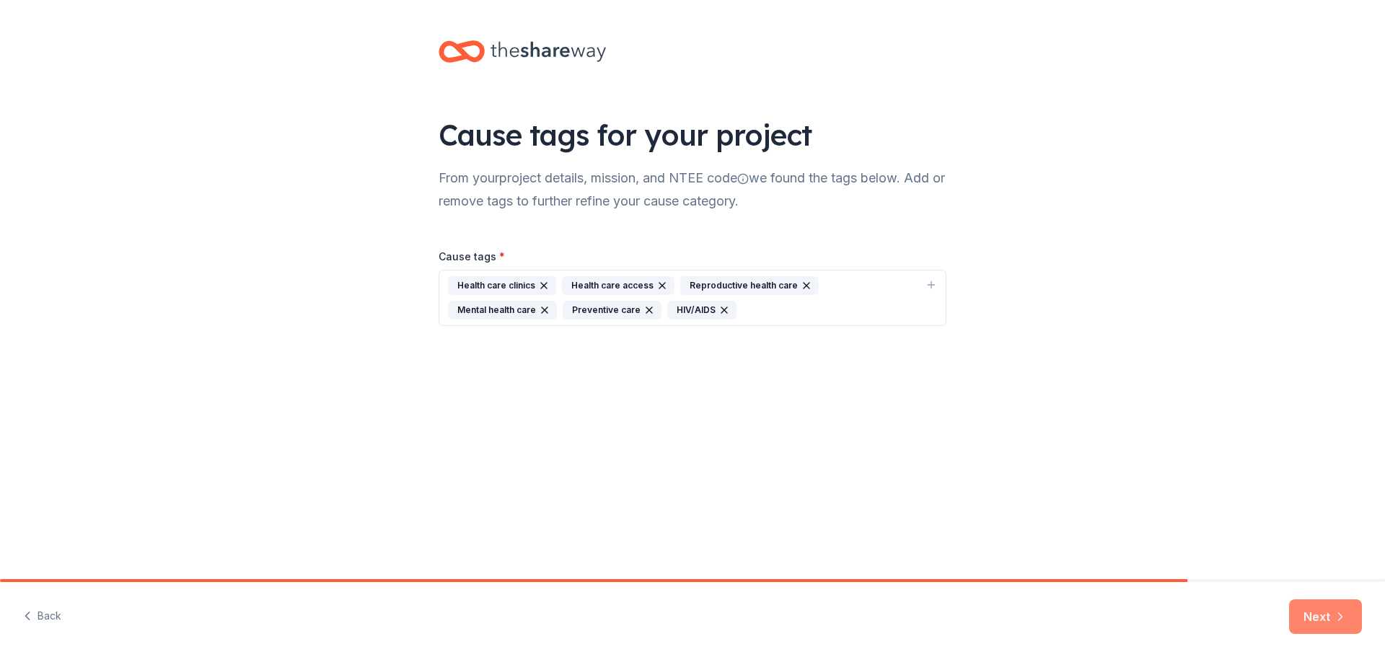
click at [1305, 618] on button "Next" at bounding box center [1325, 616] width 73 height 35
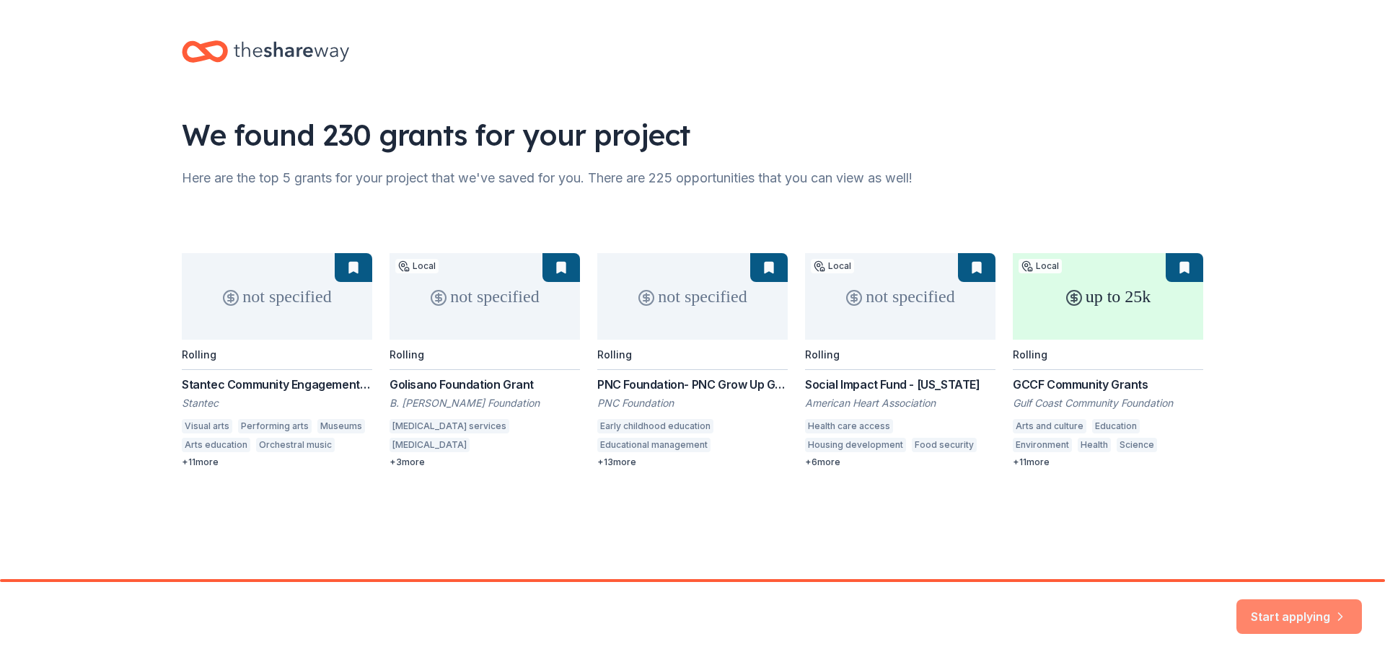
click at [1285, 615] on button "Start applying" at bounding box center [1299, 608] width 126 height 35
click at [1271, 612] on div "Start applying" at bounding box center [1299, 616] width 126 height 35
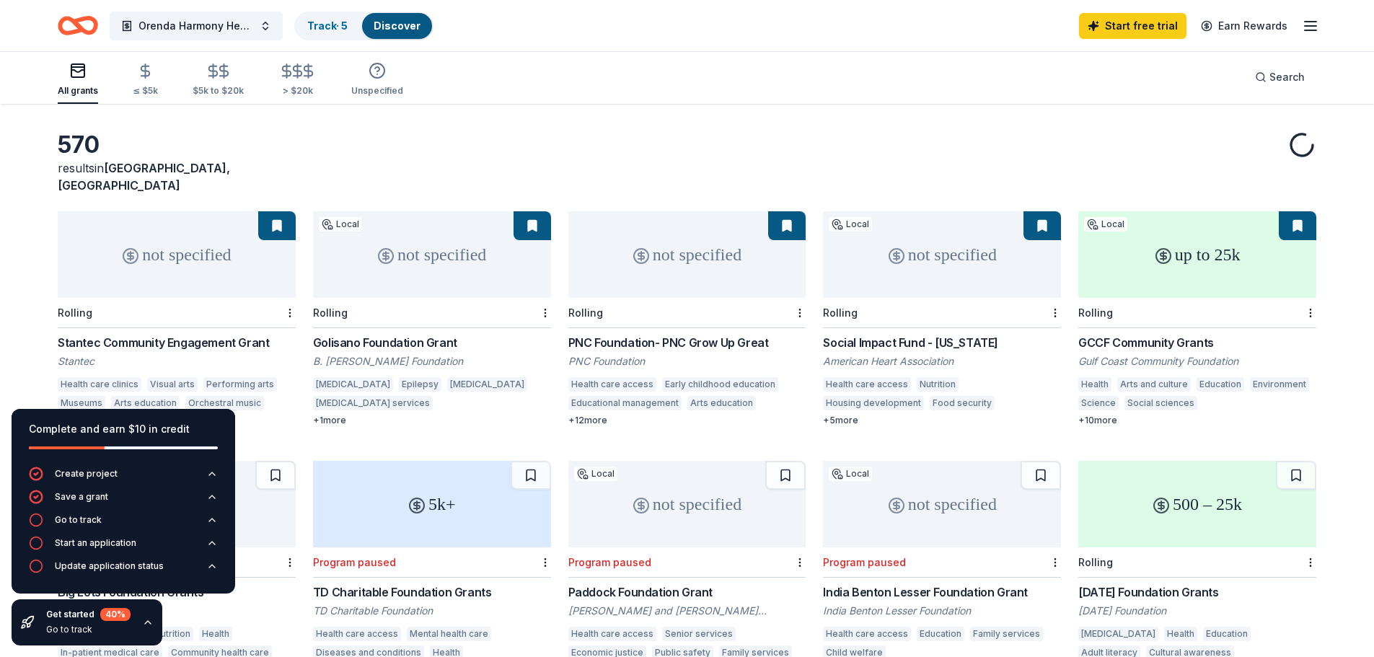
scroll to position [72, 0]
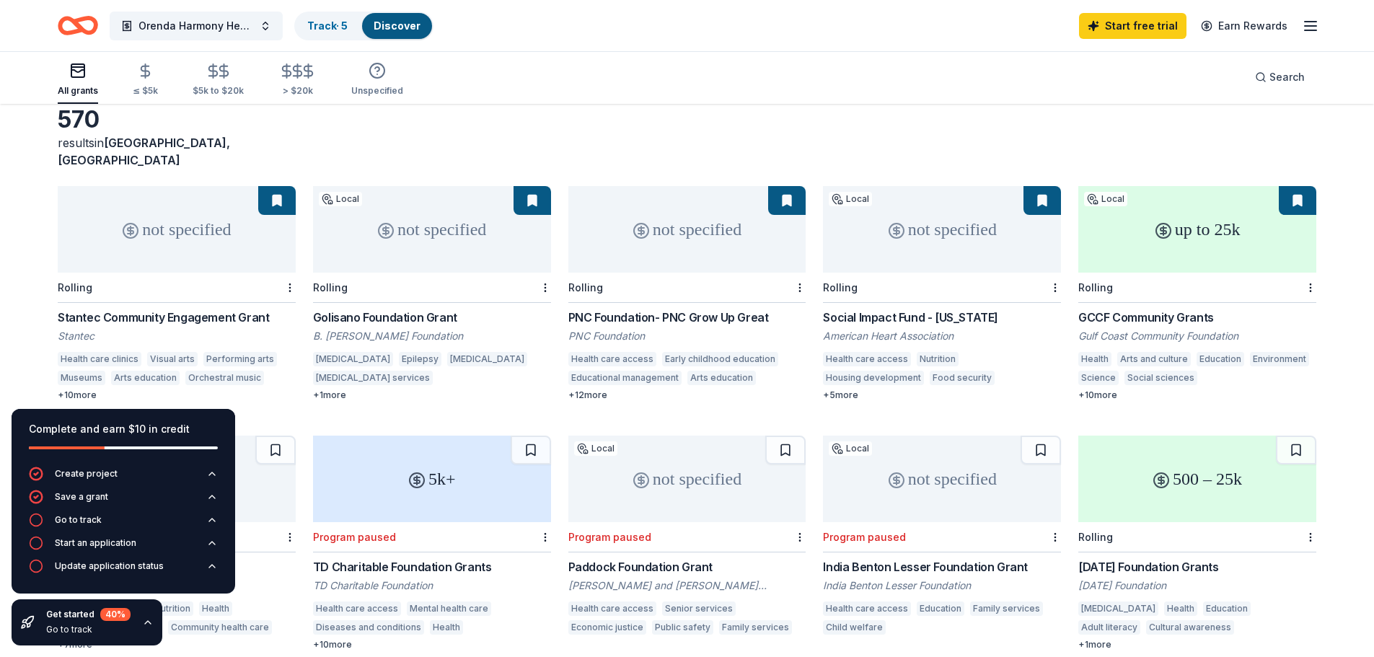
click at [1145, 309] on div "GCCF Community Grants" at bounding box center [1197, 317] width 238 height 17
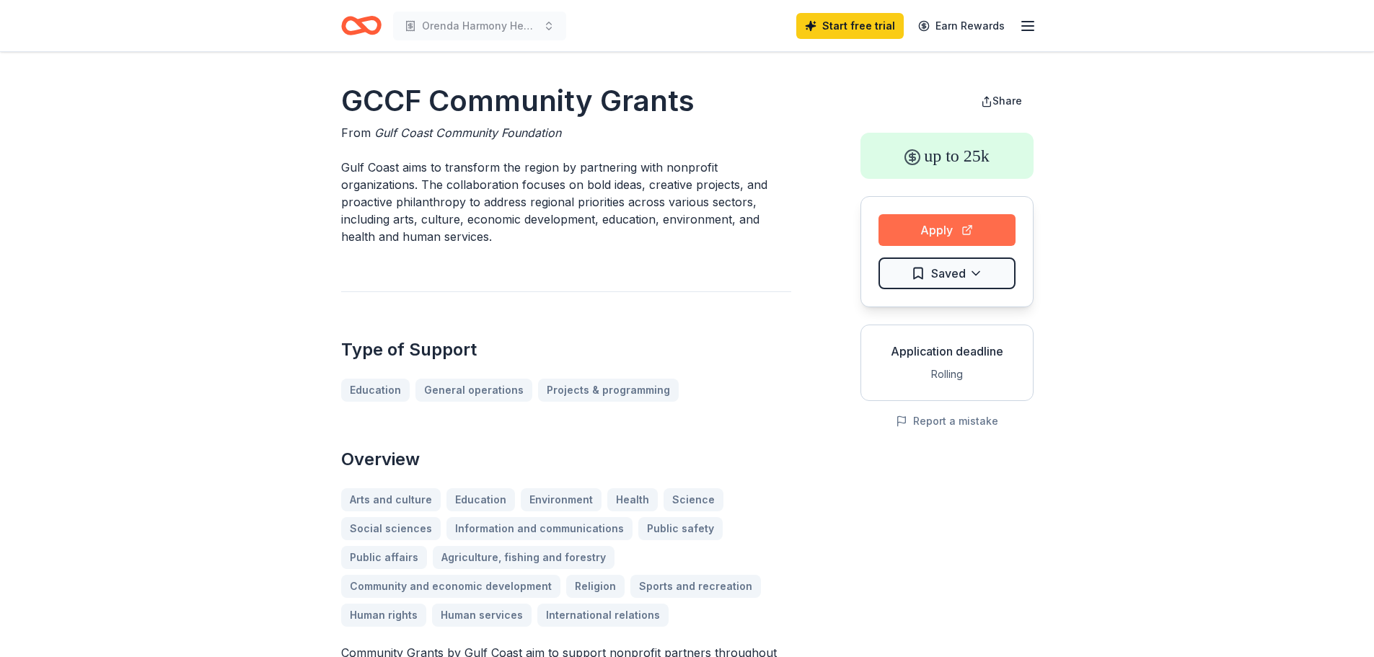
click at [921, 228] on button "Apply" at bounding box center [947, 230] width 137 height 32
click at [920, 234] on button "Apply" at bounding box center [947, 230] width 137 height 32
